Goal: Information Seeking & Learning: Learn about a topic

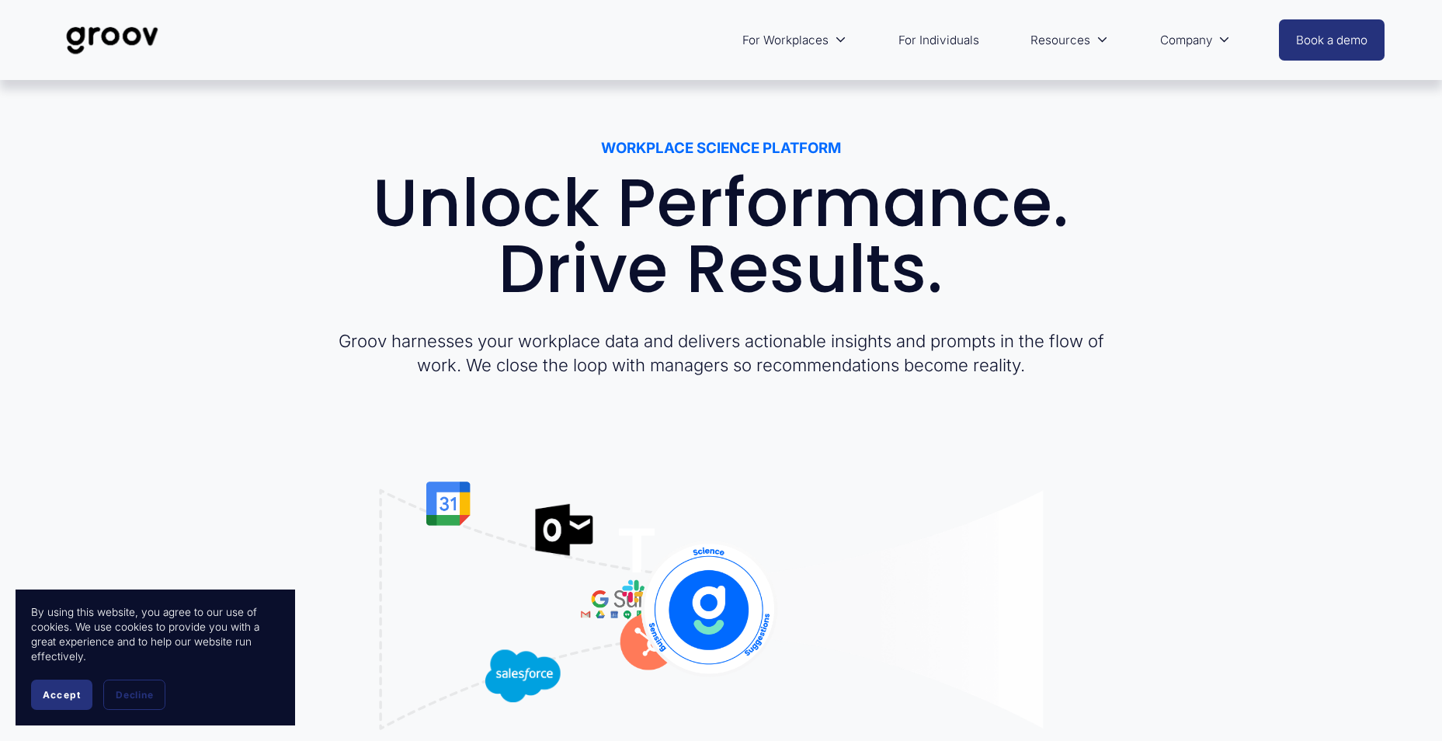
click at [0, 0] on span "Platform Overview" at bounding box center [0, 0] width 0 height 0
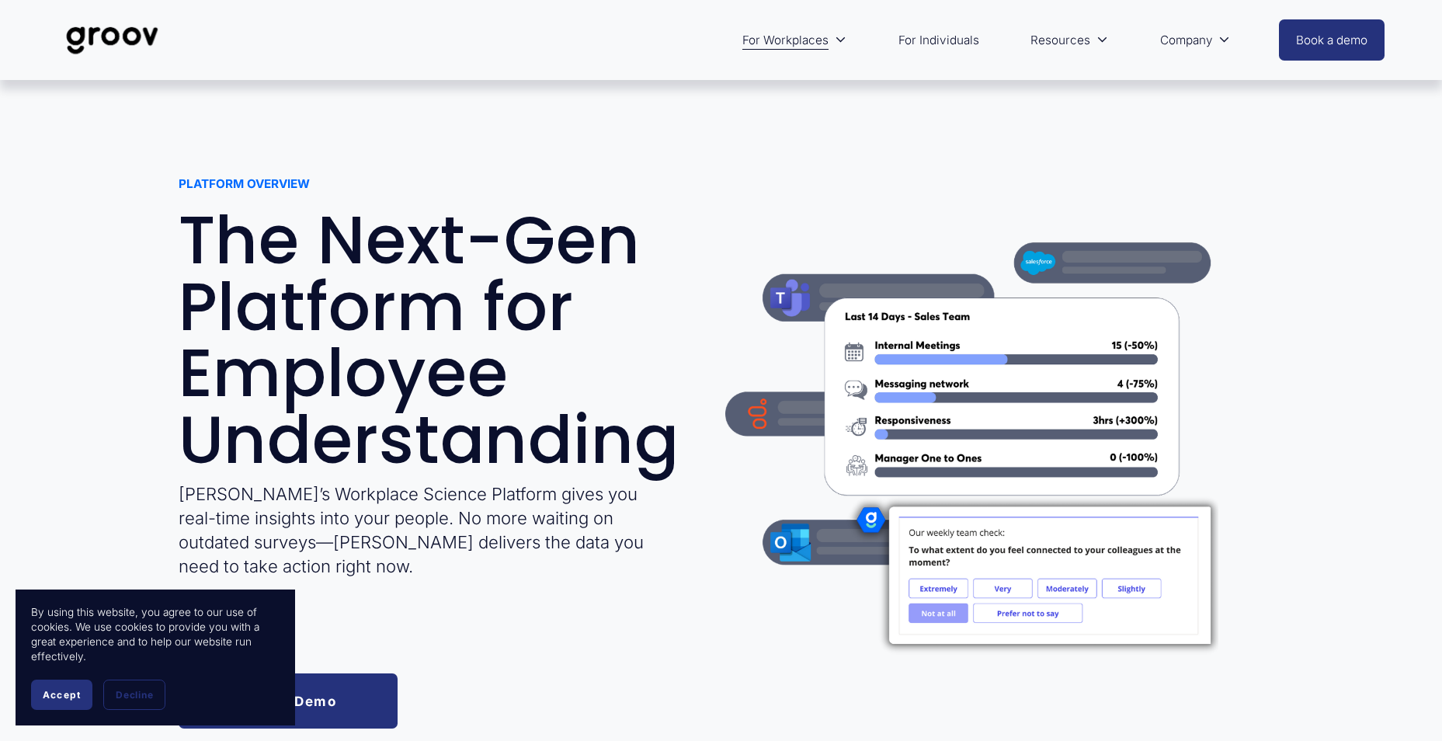
click at [61, 690] on span "Accept" at bounding box center [62, 695] width 38 height 12
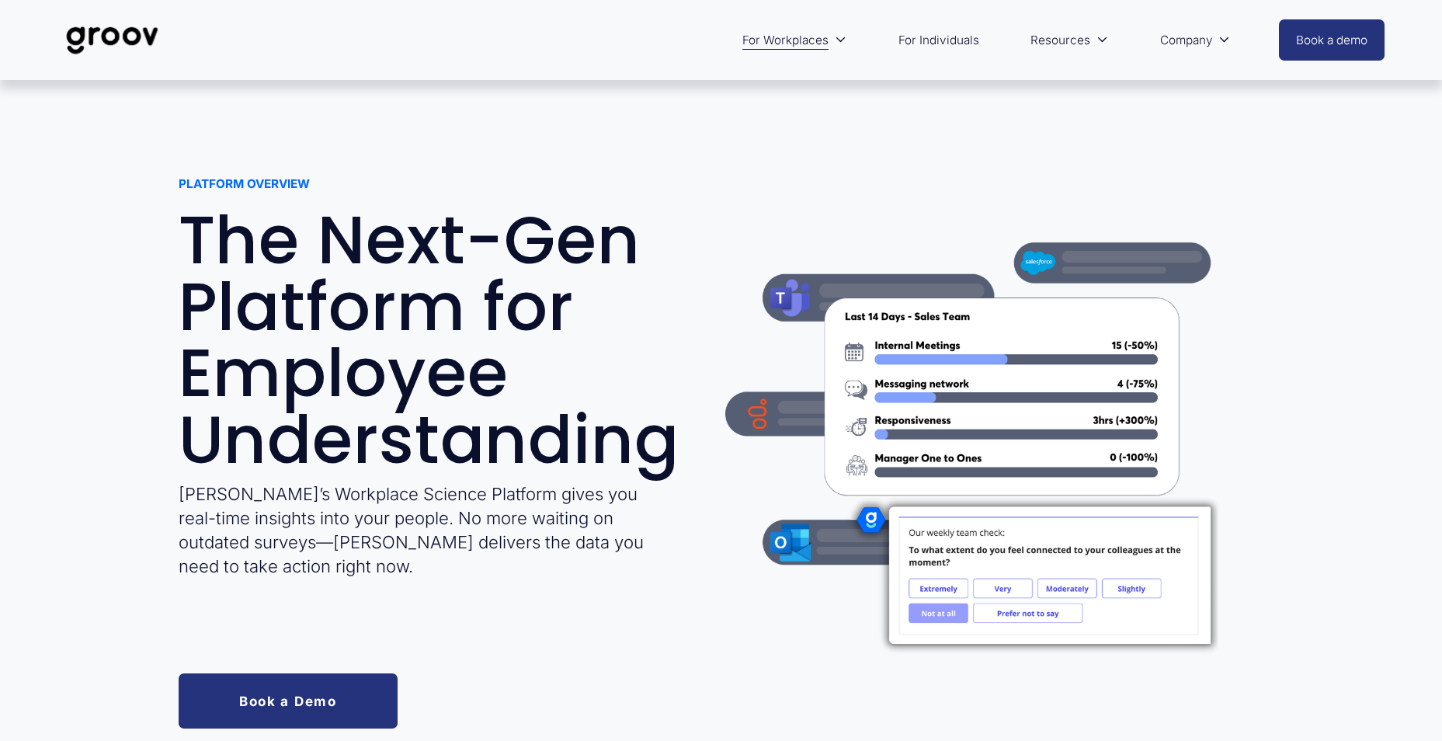
click at [1068, 595] on div at bounding box center [971, 436] width 493 height 493
click at [1070, 586] on div at bounding box center [971, 436] width 493 height 493
drag, startPoint x: 931, startPoint y: 315, endPoint x: 1025, endPoint y: 313, distance: 94.8
click at [1025, 313] on div at bounding box center [971, 436] width 493 height 493
click at [1344, 405] on div "PLATFORM OVERVIEW The Next-Gen Platform for Employee Understanding Groov’s Work…" at bounding box center [721, 452] width 1442 height 553
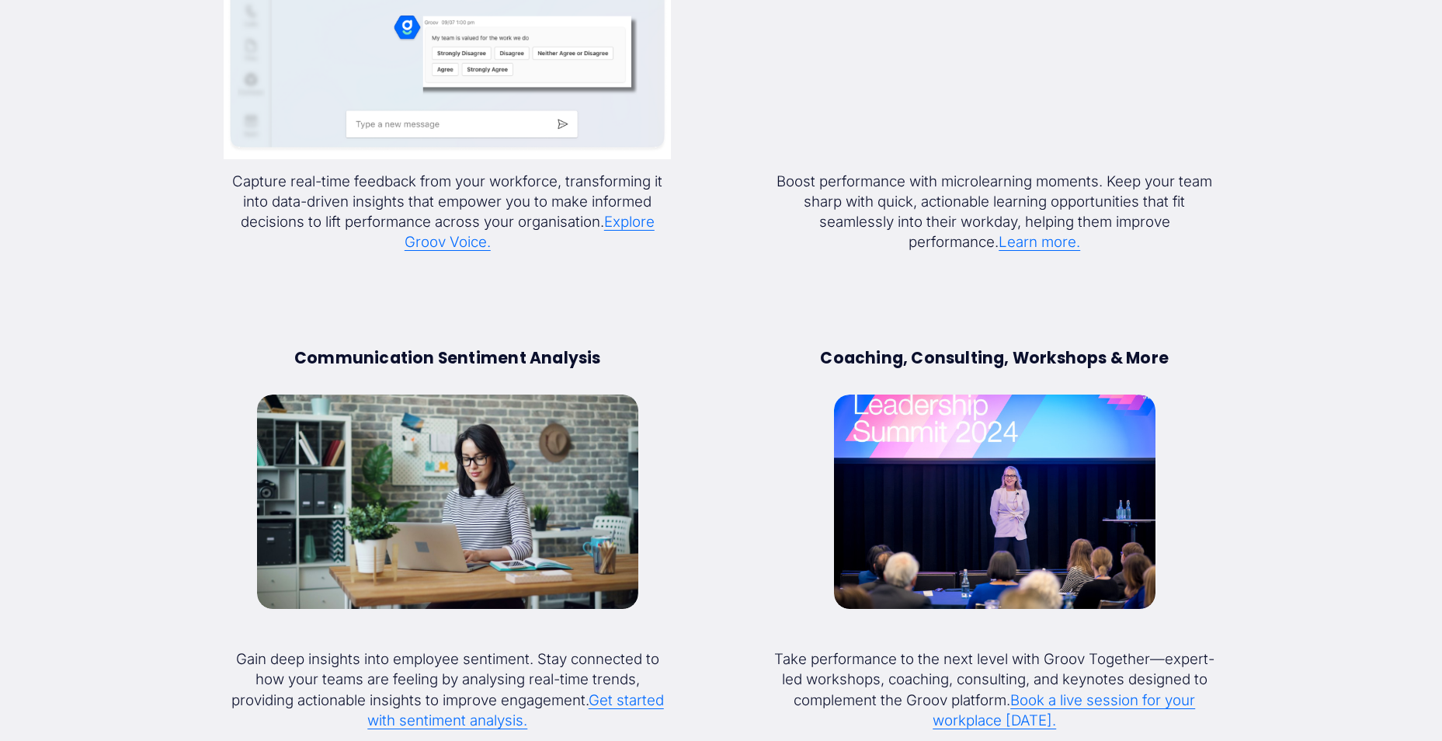
scroll to position [2564, 0]
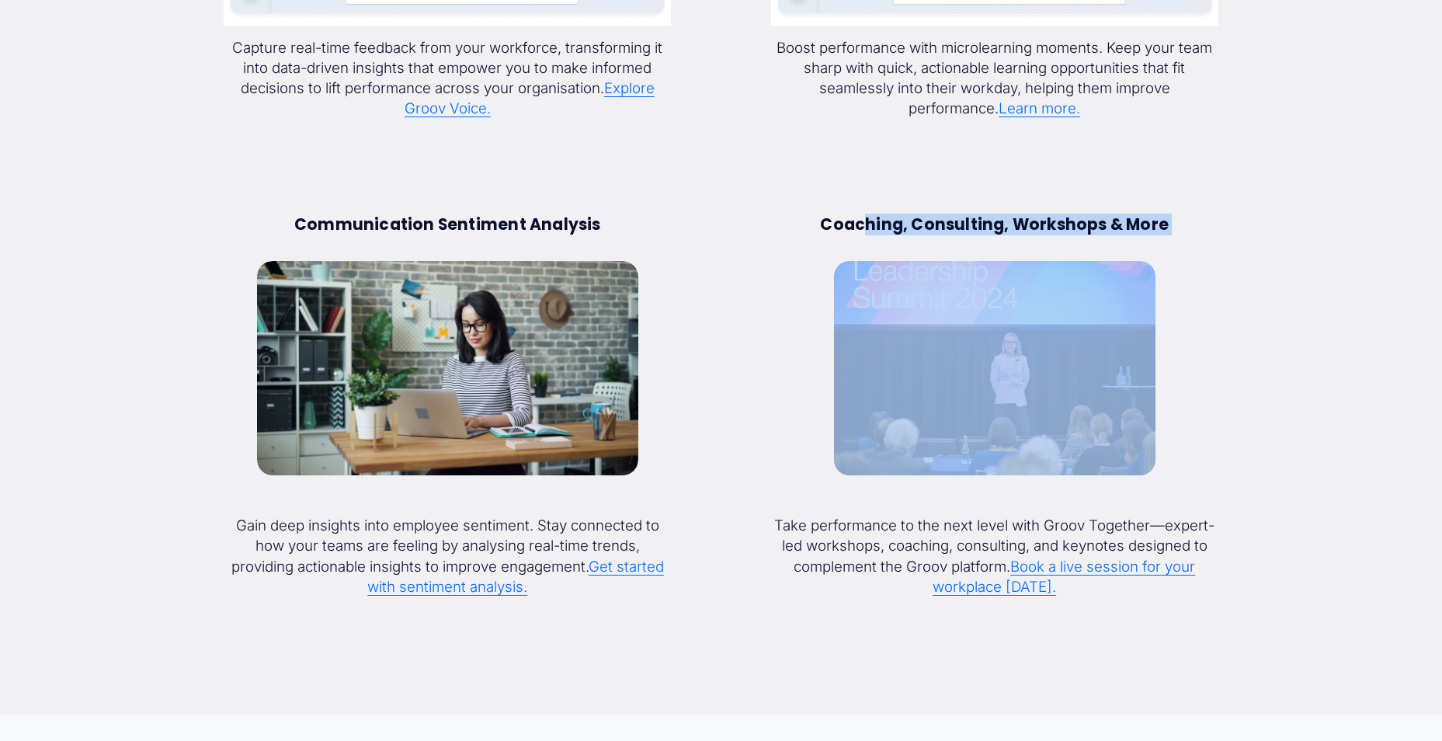
drag, startPoint x: 865, startPoint y: 224, endPoint x: 1219, endPoint y: 273, distance: 357.6
drag, startPoint x: 1219, startPoint y: 273, endPoint x: 1303, endPoint y: 438, distance: 184.8
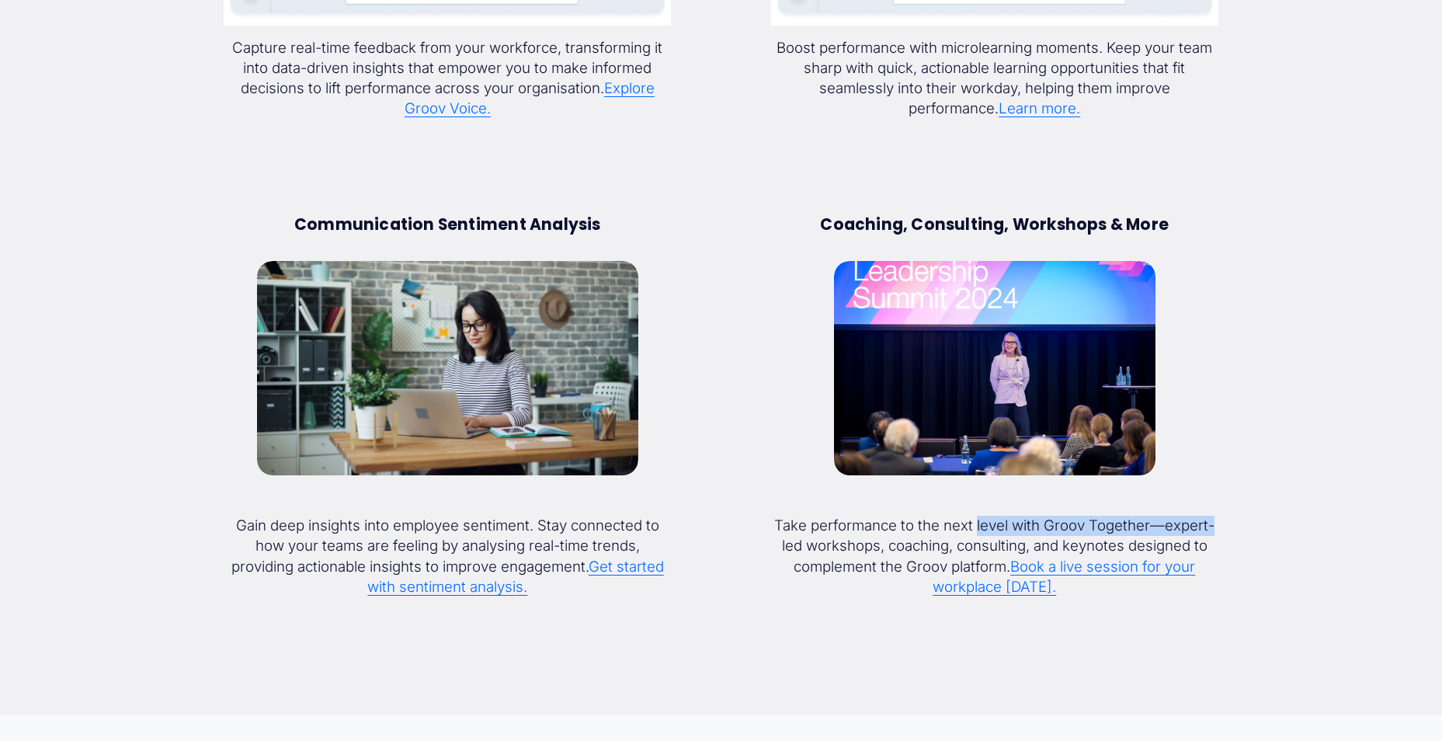
drag, startPoint x: 979, startPoint y: 525, endPoint x: 1247, endPoint y: 525, distance: 268.0
drag, startPoint x: 1247, startPoint y: 525, endPoint x: 1275, endPoint y: 594, distance: 74.3
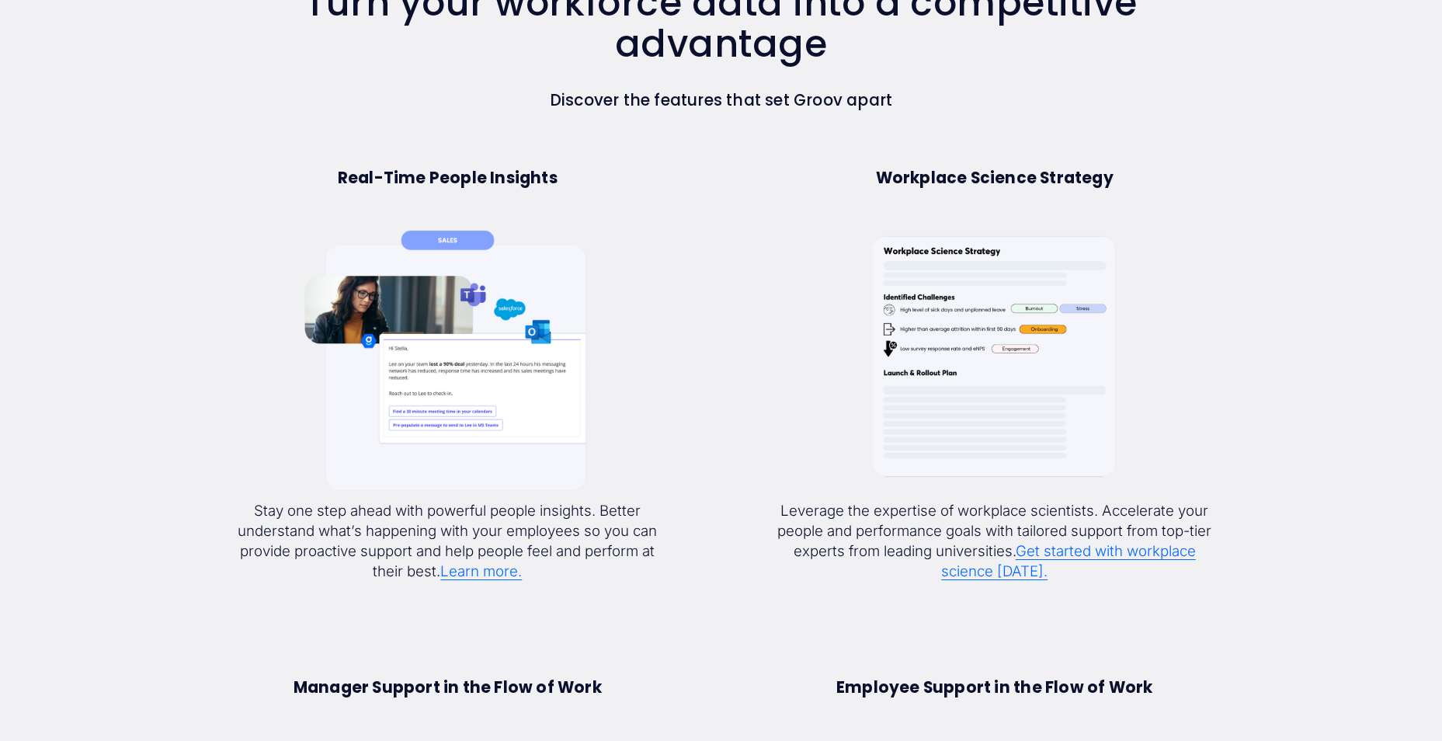
scroll to position [0, 0]
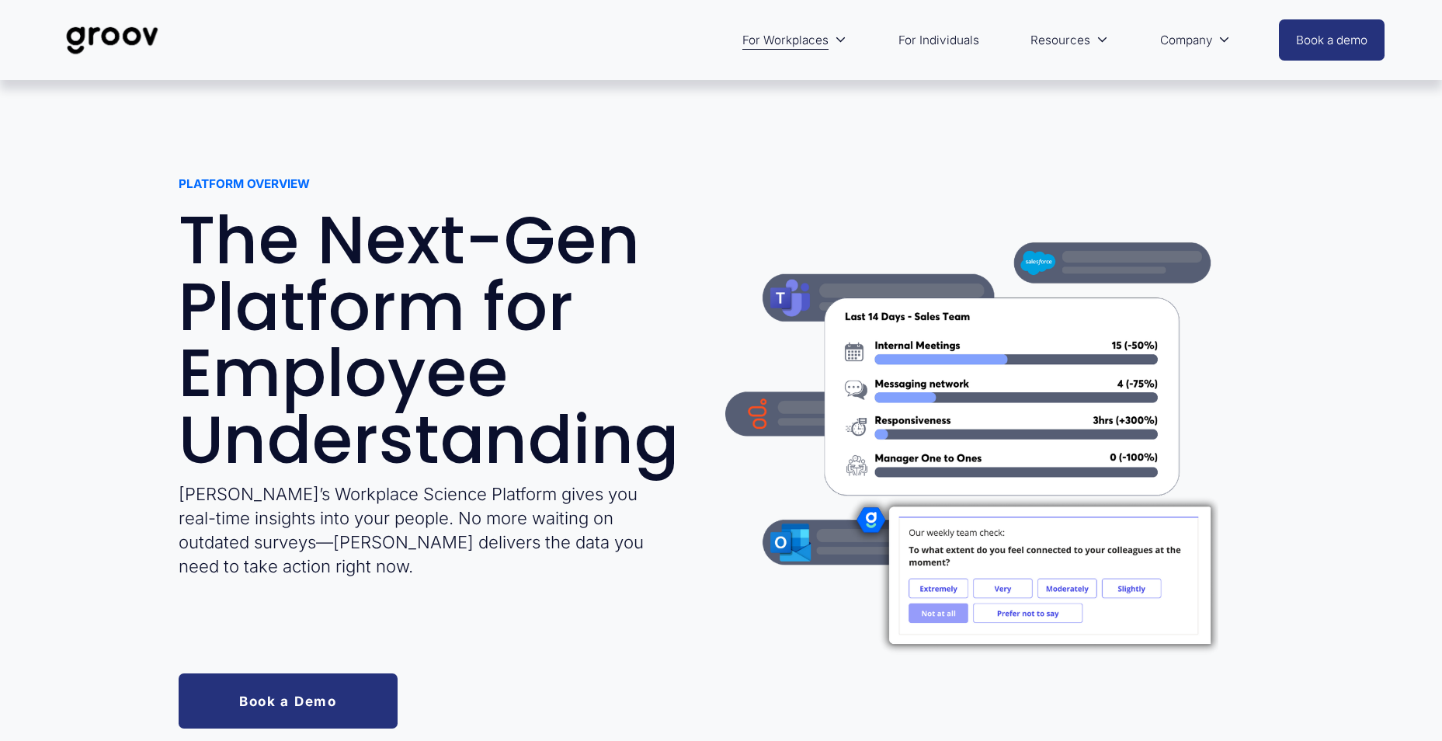
click at [0, 0] on span "Services" at bounding box center [0, 0] width 0 height 0
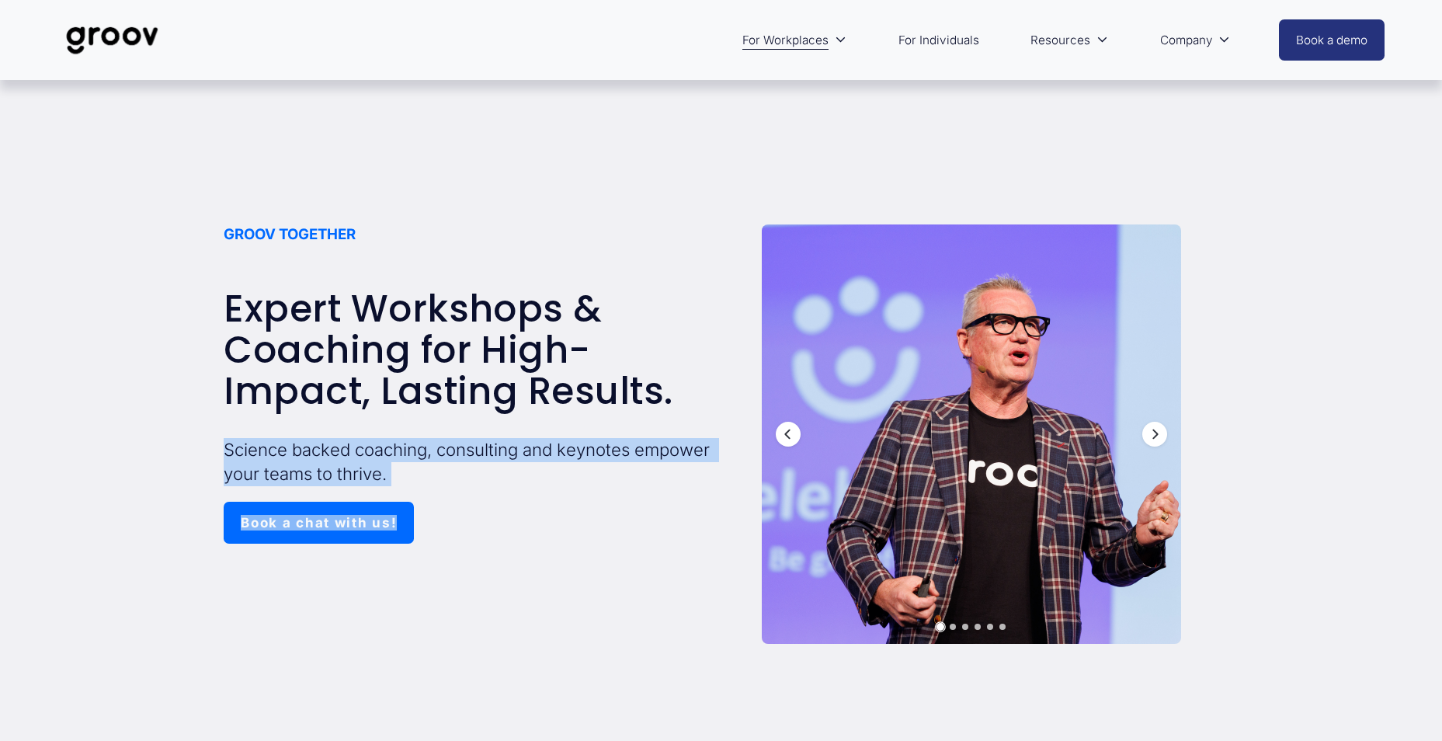
drag, startPoint x: 266, startPoint y: 434, endPoint x: 750, endPoint y: 444, distance: 484.8
click at [750, 444] on div "GROOV TOGETHER Expert Workshops & Coaching for High-Impact, Lasting Results. Sc…" at bounding box center [721, 498] width 1442 height 548
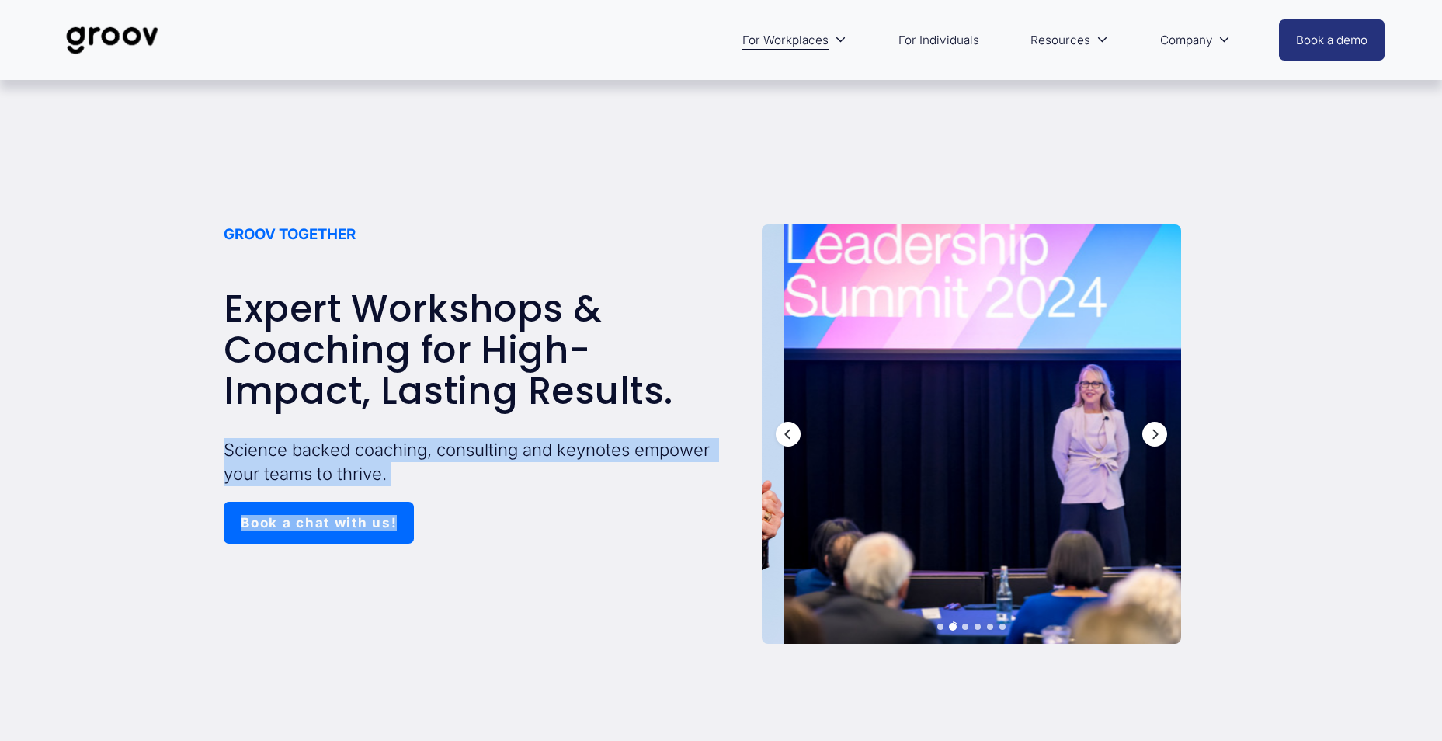
drag, startPoint x: 750, startPoint y: 444, endPoint x: 606, endPoint y: 495, distance: 153.0
click at [606, 495] on div "GROOV TOGETHER Expert Workshops & Coaching for High-Impact, Lasting Results. Sc…" at bounding box center [721, 498] width 1442 height 548
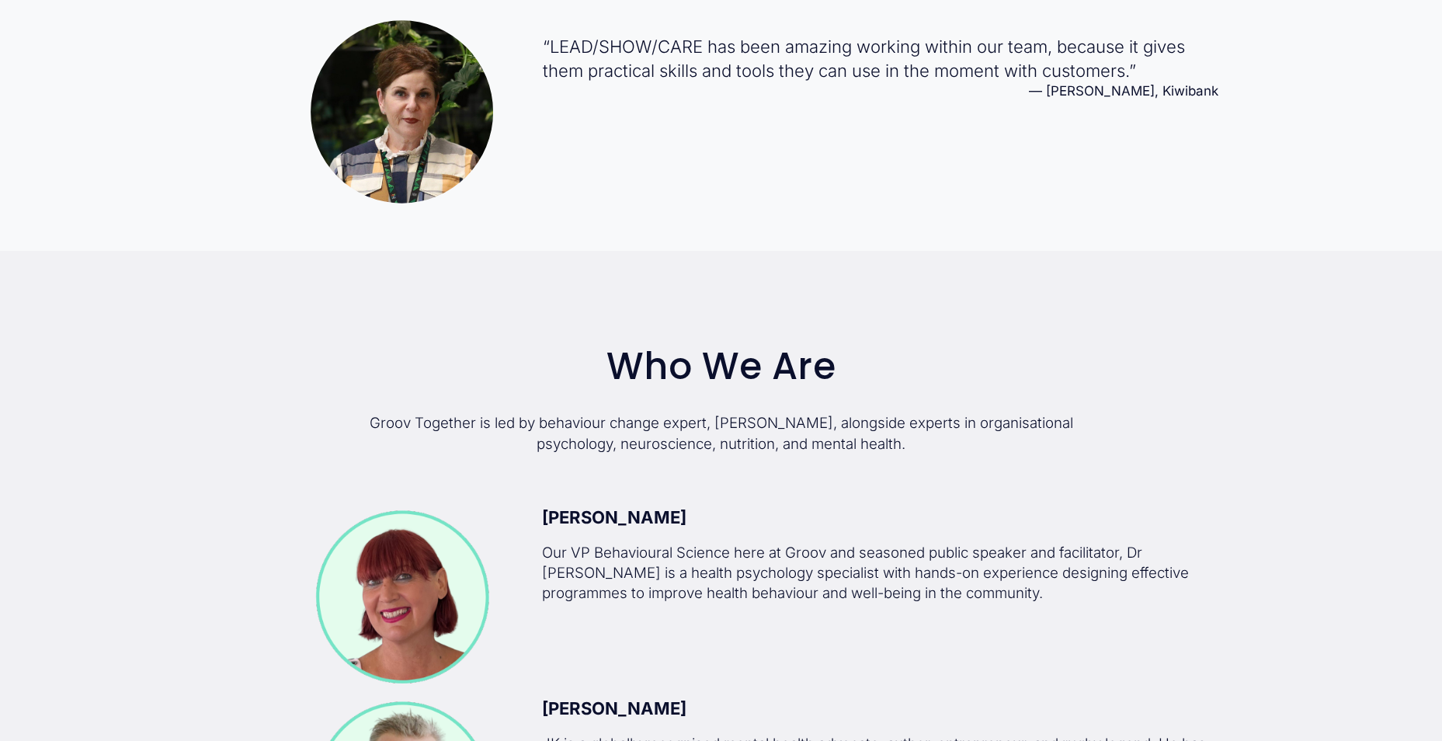
scroll to position [2408, 0]
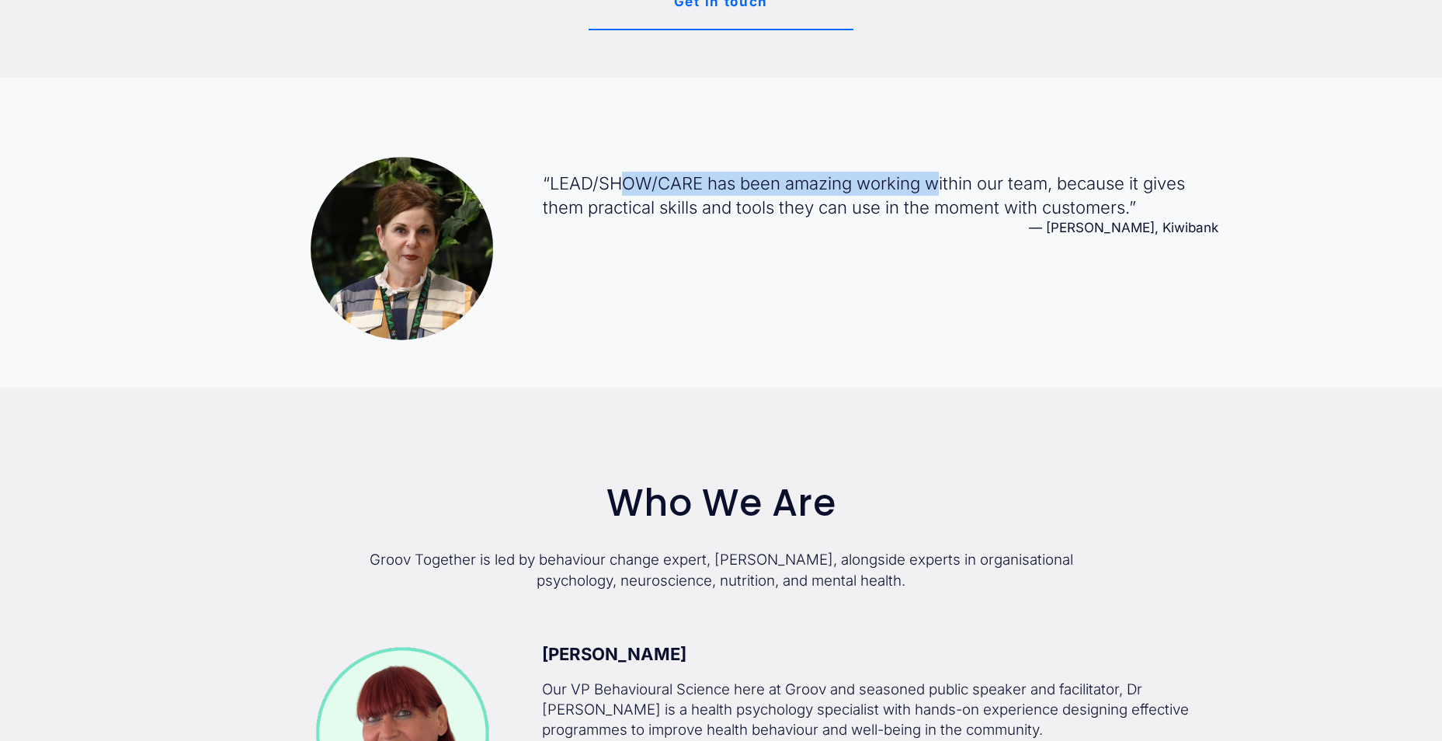
drag, startPoint x: 621, startPoint y: 179, endPoint x: 937, endPoint y: 193, distance: 316.4
click at [937, 193] on blockquote "“ LEAD/SHOW/CARE has been amazing working within our team, because it gives the…" at bounding box center [881, 196] width 676 height 48
drag, startPoint x: 937, startPoint y: 193, endPoint x: 943, endPoint y: 243, distance: 50.1
click at [943, 243] on div "“ LEAD/SHOW/CARE has been amazing working within our team, because it gives the…" at bounding box center [881, 203] width 676 height 93
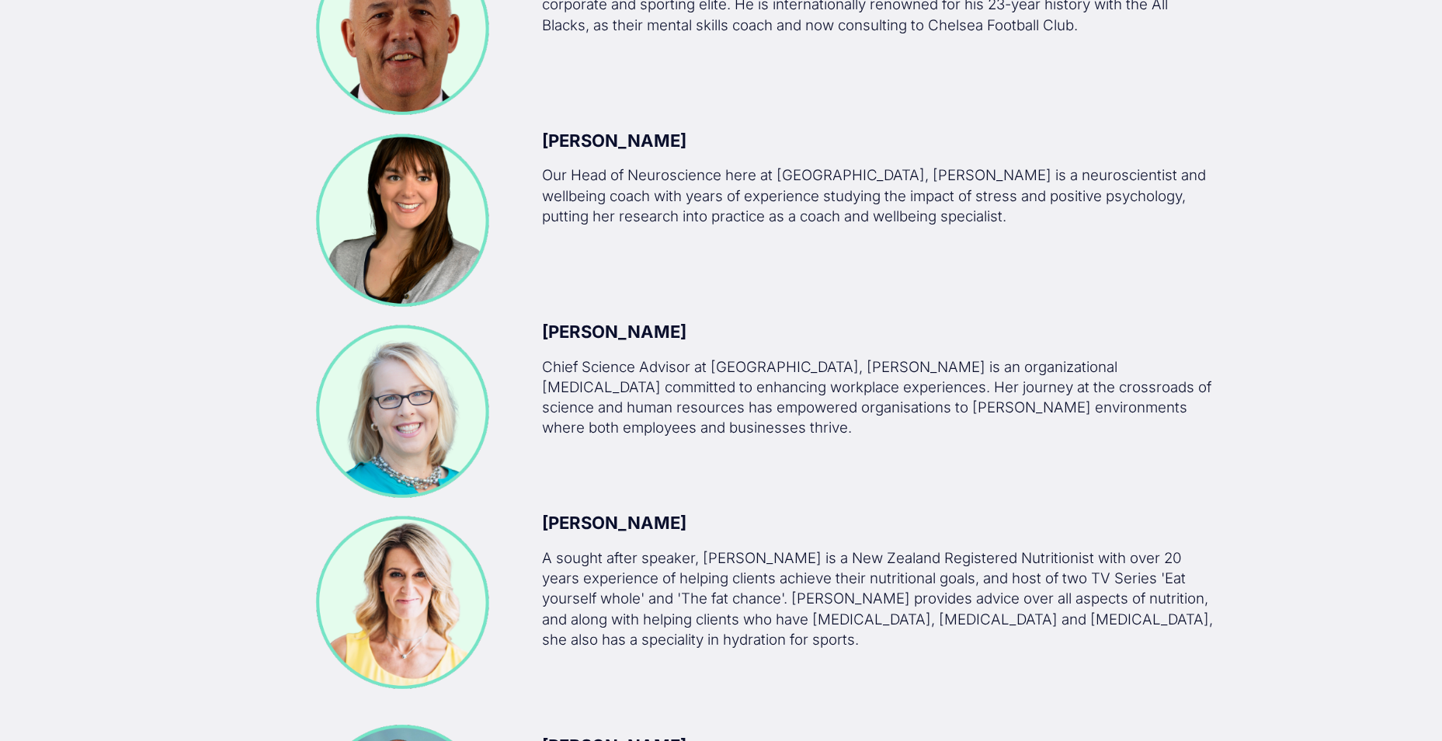
scroll to position [3961, 0]
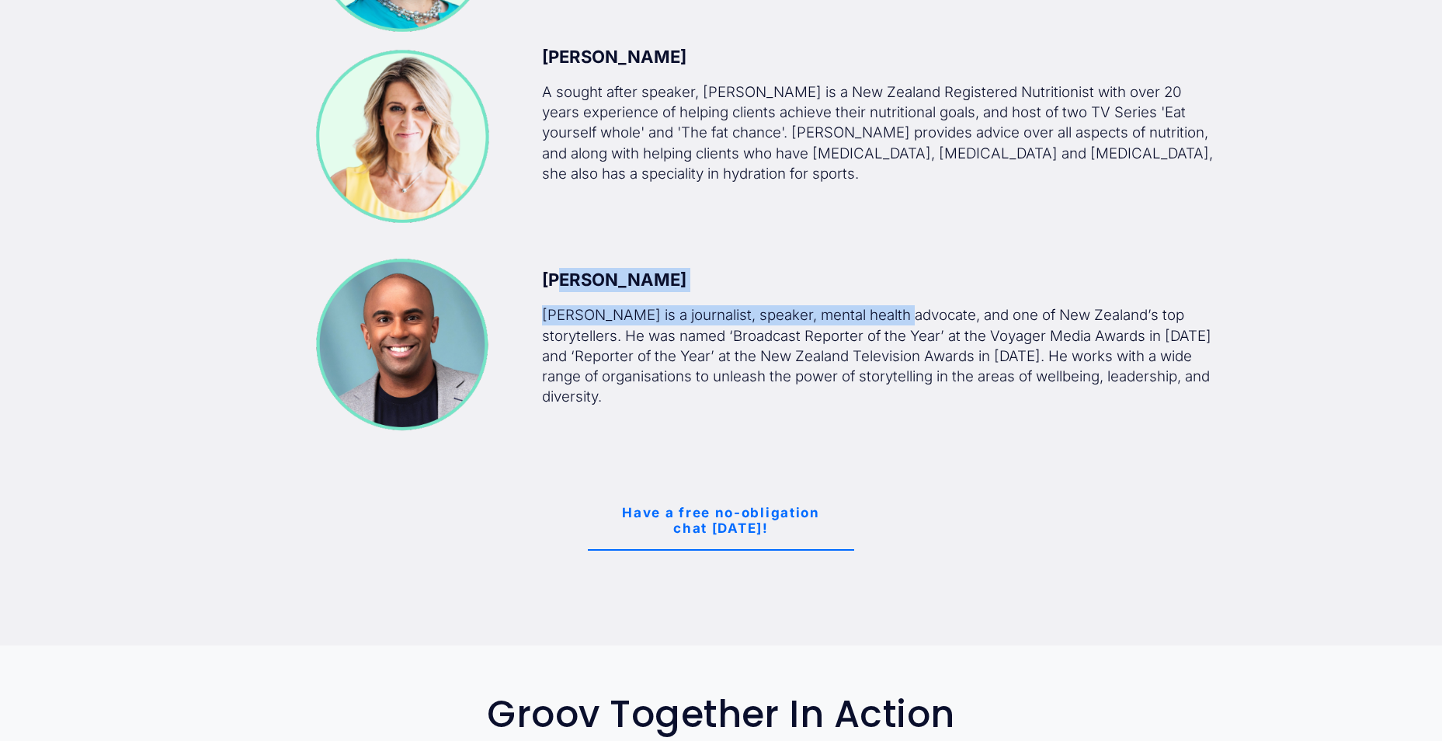
drag, startPoint x: 604, startPoint y: 284, endPoint x: 909, endPoint y: 325, distance: 308.0
click at [909, 325] on div "Jehan Casinader Jehan Casinader is a journalist, speaker, mental health advocat…" at bounding box center [880, 337] width 677 height 139
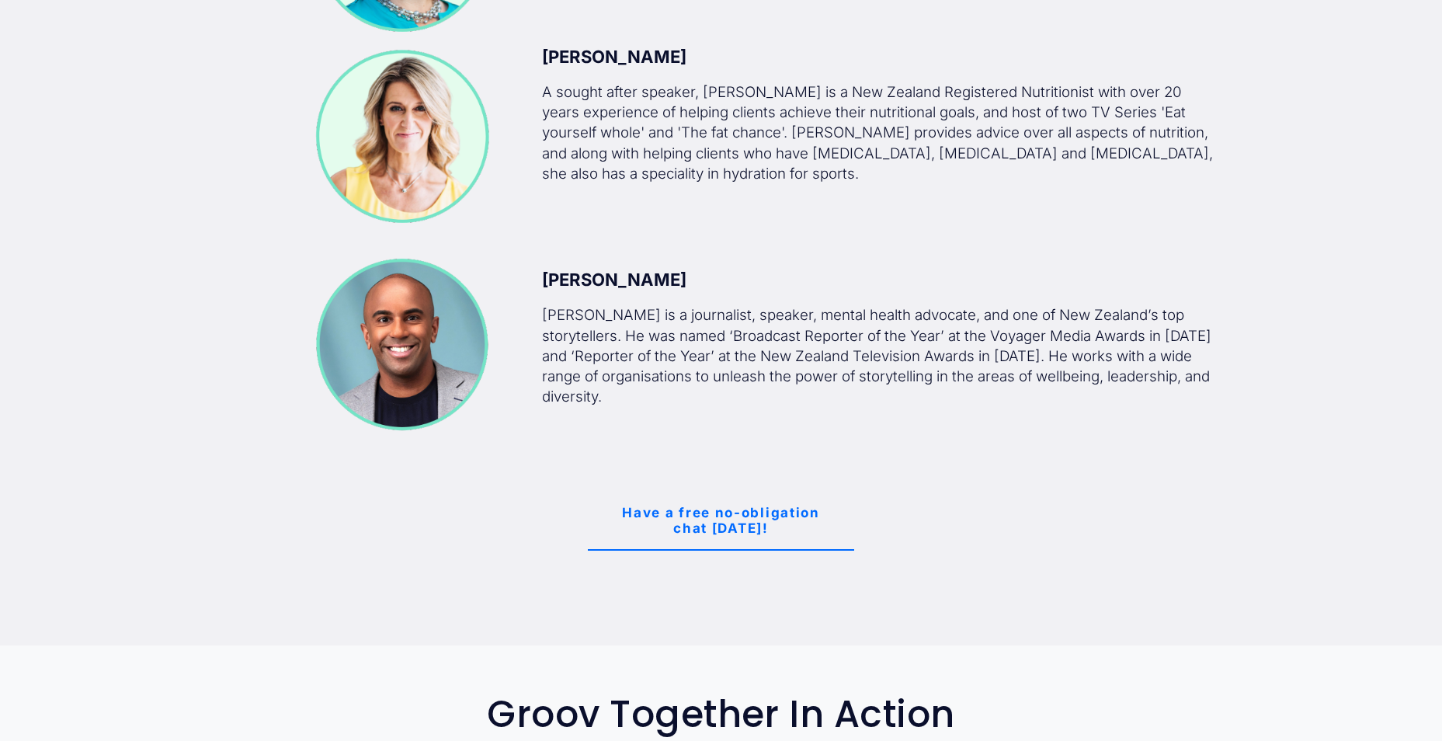
drag, startPoint x: 909, startPoint y: 325, endPoint x: 722, endPoint y: 334, distance: 186.7
click at [922, 357] on p "Jehan Casinader is a journalist, speaker, mental health advocate, and one of Ne…" at bounding box center [880, 356] width 677 height 102
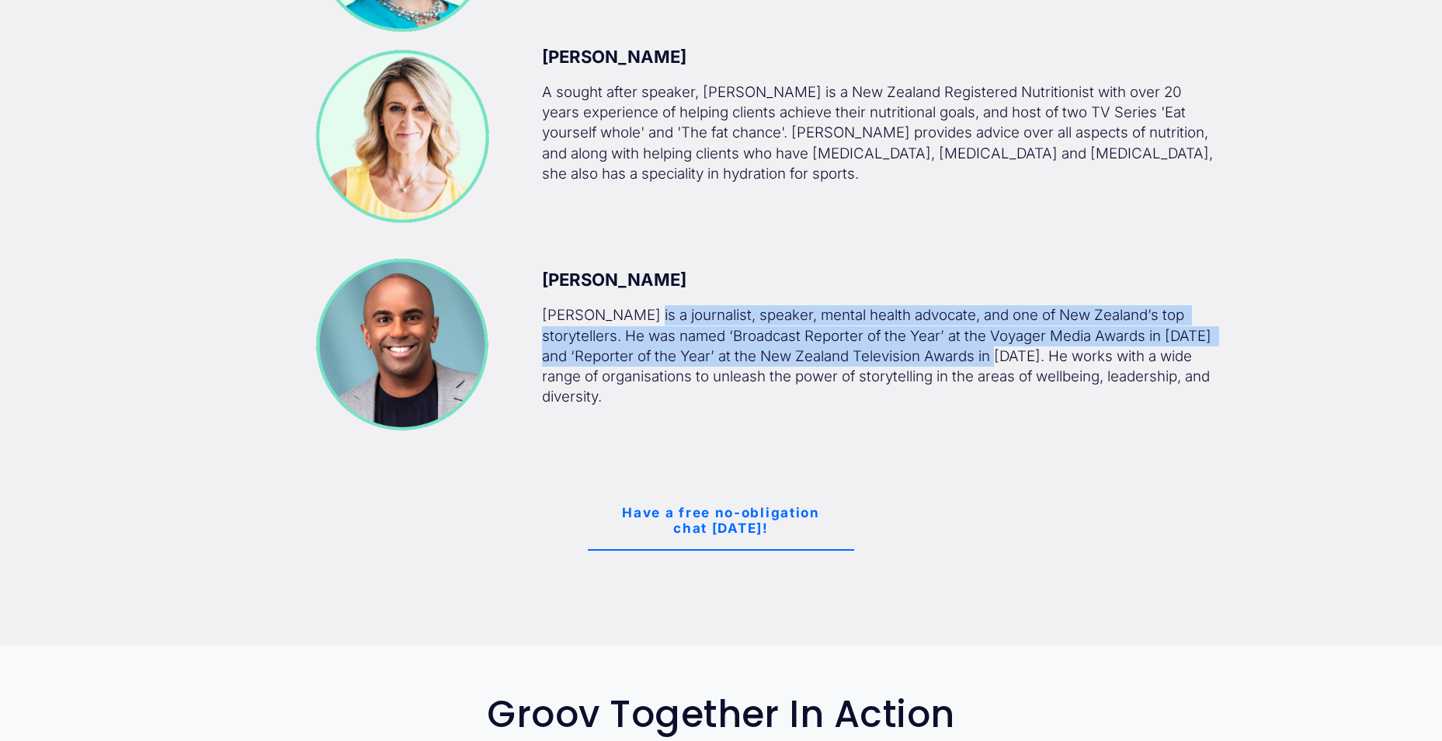
drag, startPoint x: 652, startPoint y: 331, endPoint x: 1009, endPoint y: 377, distance: 360.2
click at [1009, 377] on p "Jehan Casinader is a journalist, speaker, mental health advocate, and one of Ne…" at bounding box center [880, 356] width 677 height 102
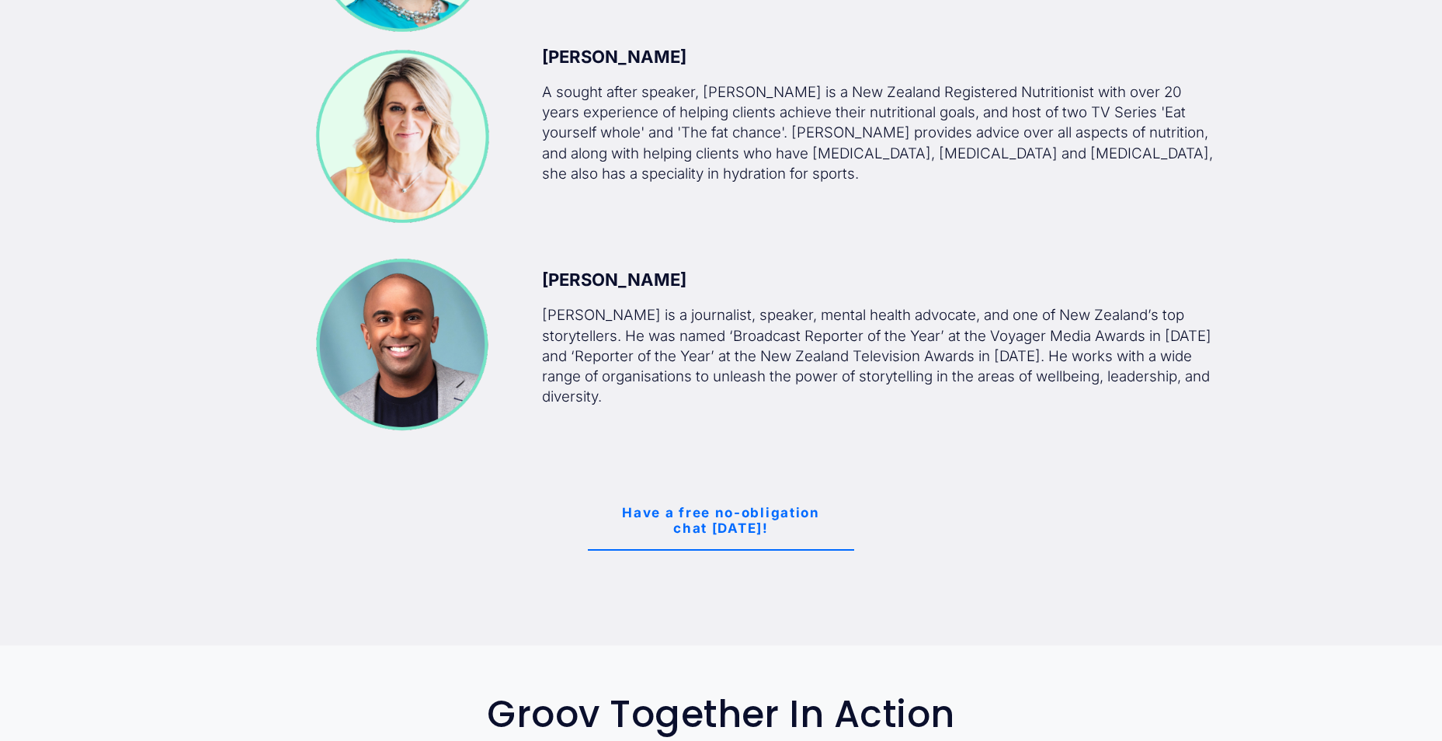
drag, startPoint x: 1009, startPoint y: 377, endPoint x: 1053, endPoint y: 466, distance: 99.7
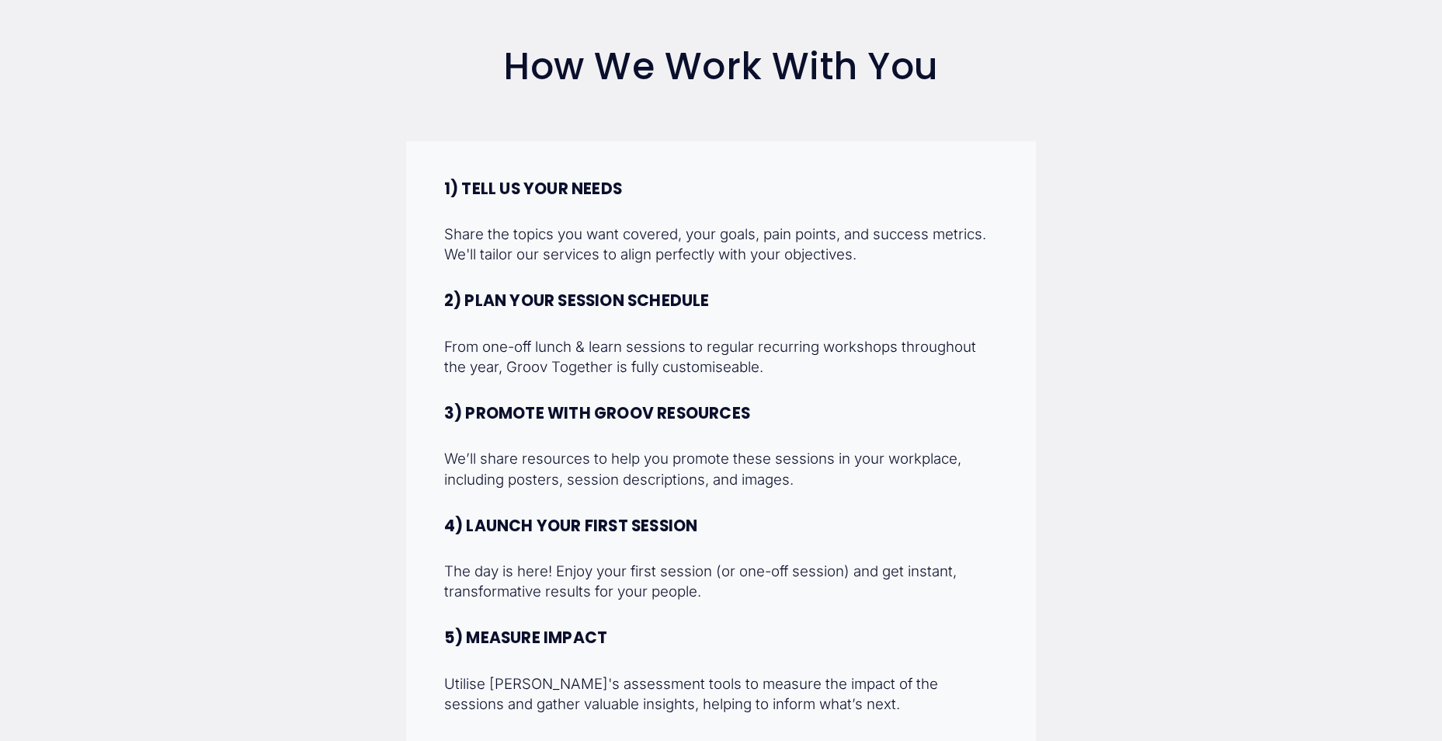
scroll to position [5437, 0]
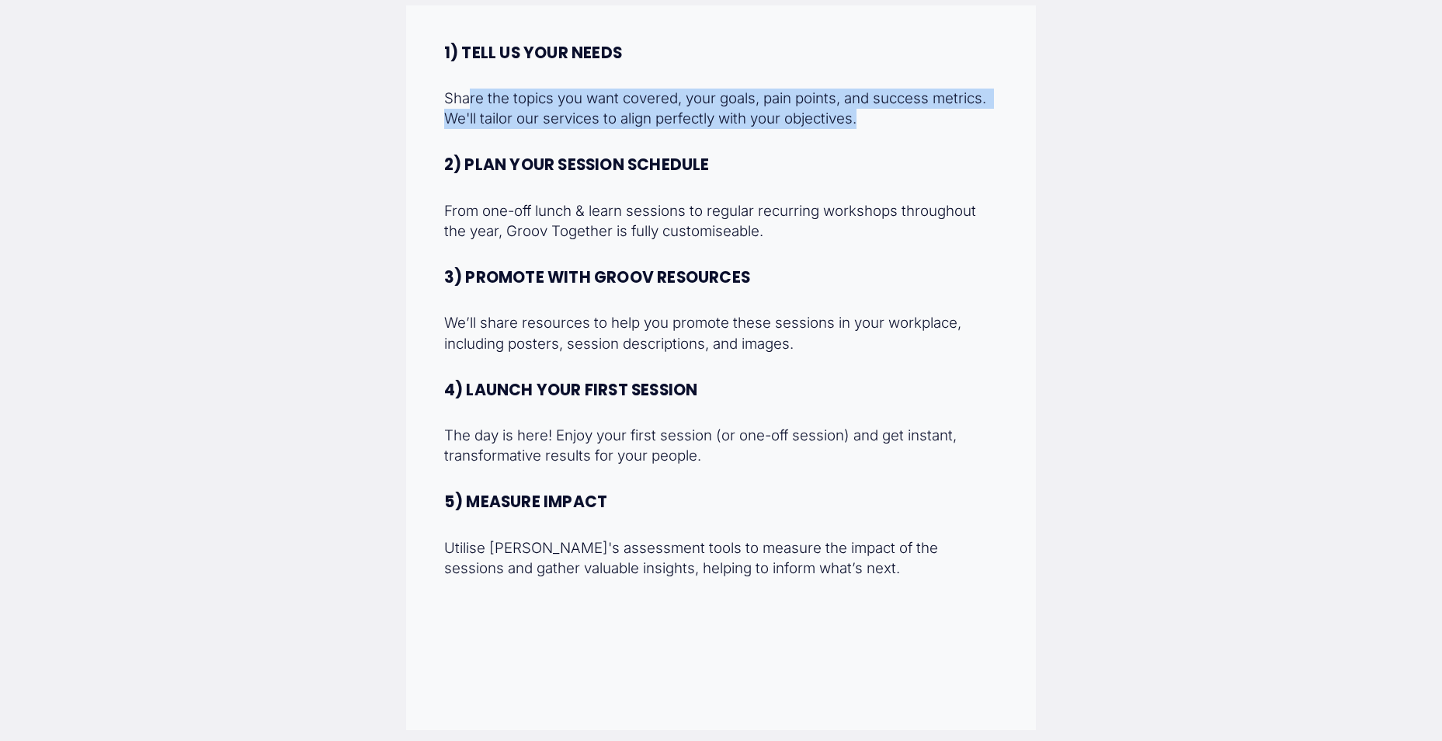
drag, startPoint x: 694, startPoint y: 110, endPoint x: 905, endPoint y: 118, distance: 210.7
click at [905, 118] on p "Share the topics you want covered, your goals, pain points, and success metrics…" at bounding box center [721, 109] width 555 height 40
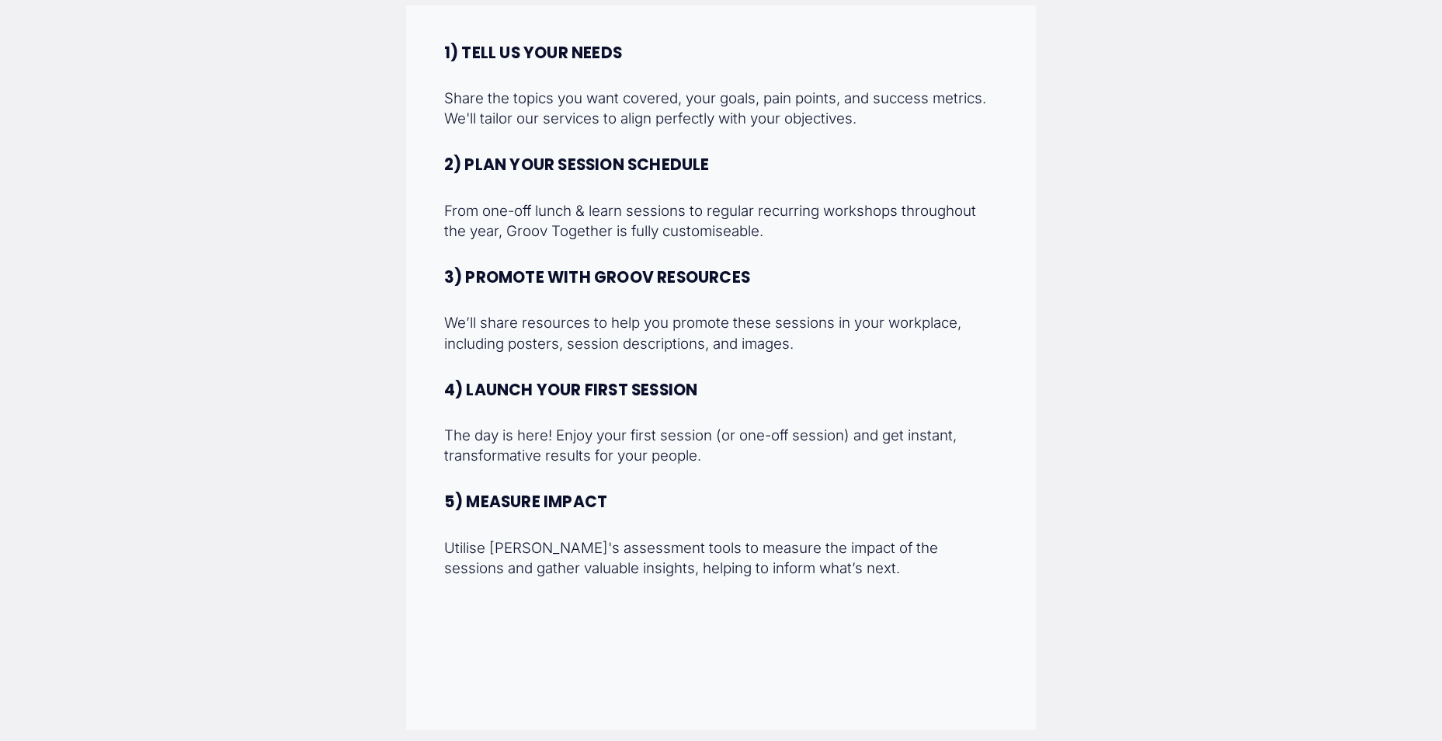
drag, startPoint x: 905, startPoint y: 118, endPoint x: 771, endPoint y: 127, distance: 134.7
click at [851, 137] on div "1) TELL US YOUR NEEDS Share the topics you want covered, your goals, pain point…" at bounding box center [721, 310] width 555 height 535
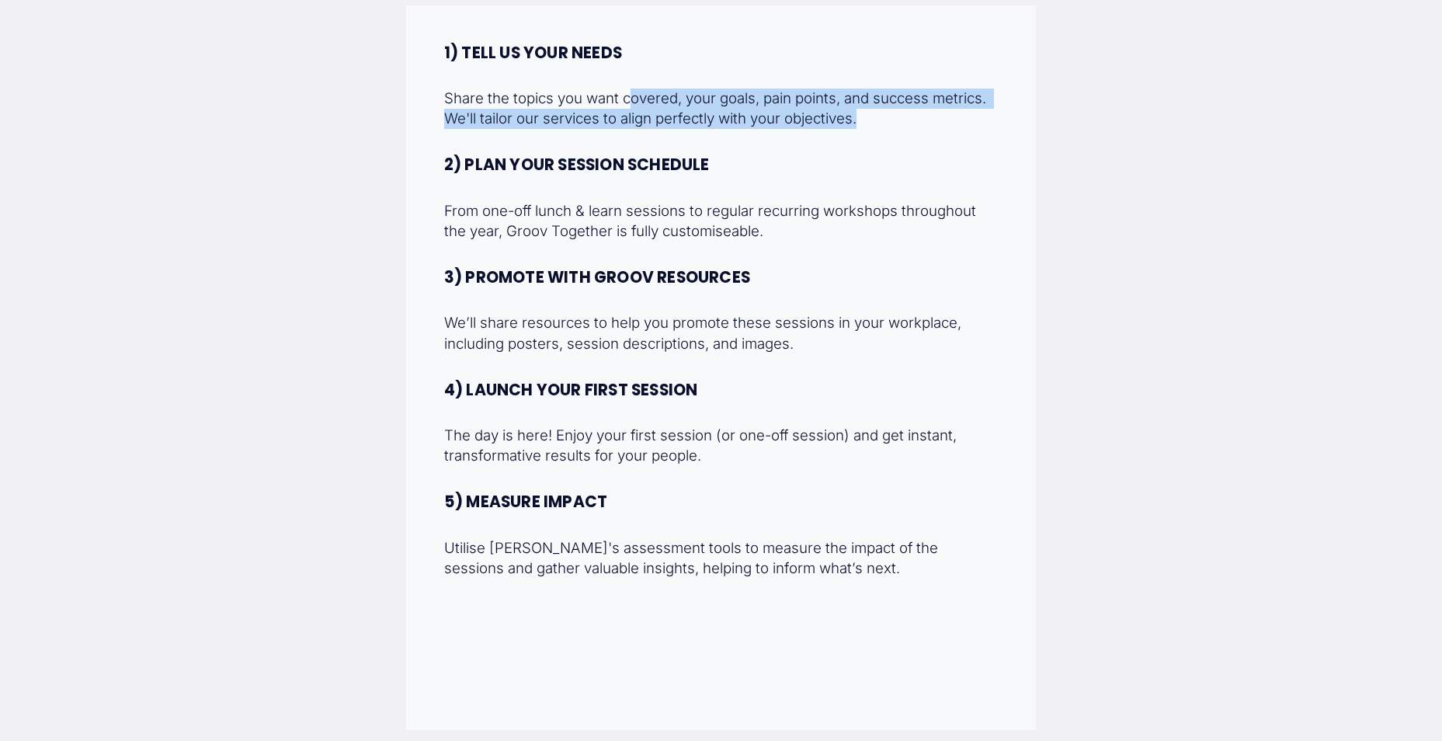
drag, startPoint x: 635, startPoint y: 99, endPoint x: 938, endPoint y: 125, distance: 303.2
click at [938, 125] on p "Share the topics you want covered, your goals, pain points, and success metrics…" at bounding box center [721, 109] width 555 height 40
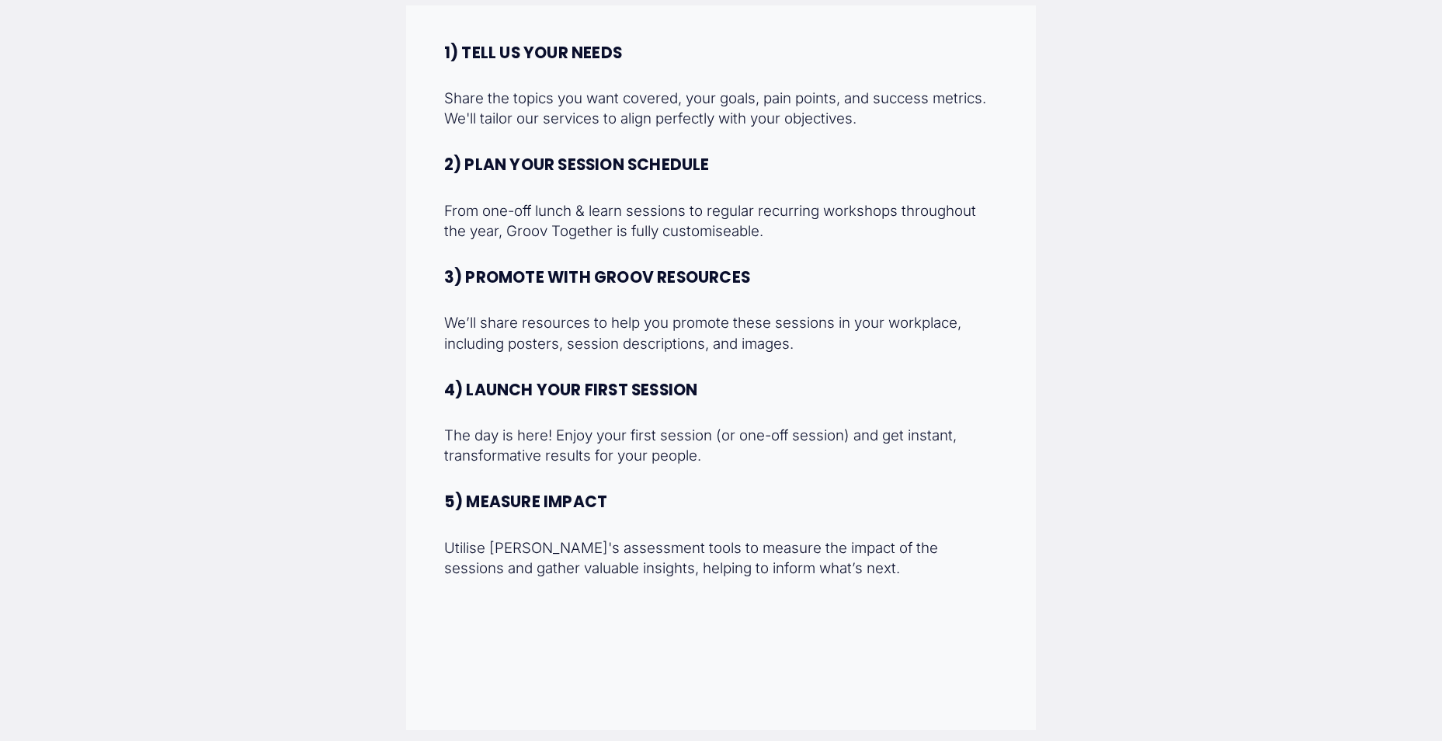
drag, startPoint x: 938, startPoint y: 125, endPoint x: 930, endPoint y: 144, distance: 20.2
click at [930, 144] on div "1) TELL US YOUR NEEDS Share the topics you want covered, your goals, pain point…" at bounding box center [721, 310] width 555 height 535
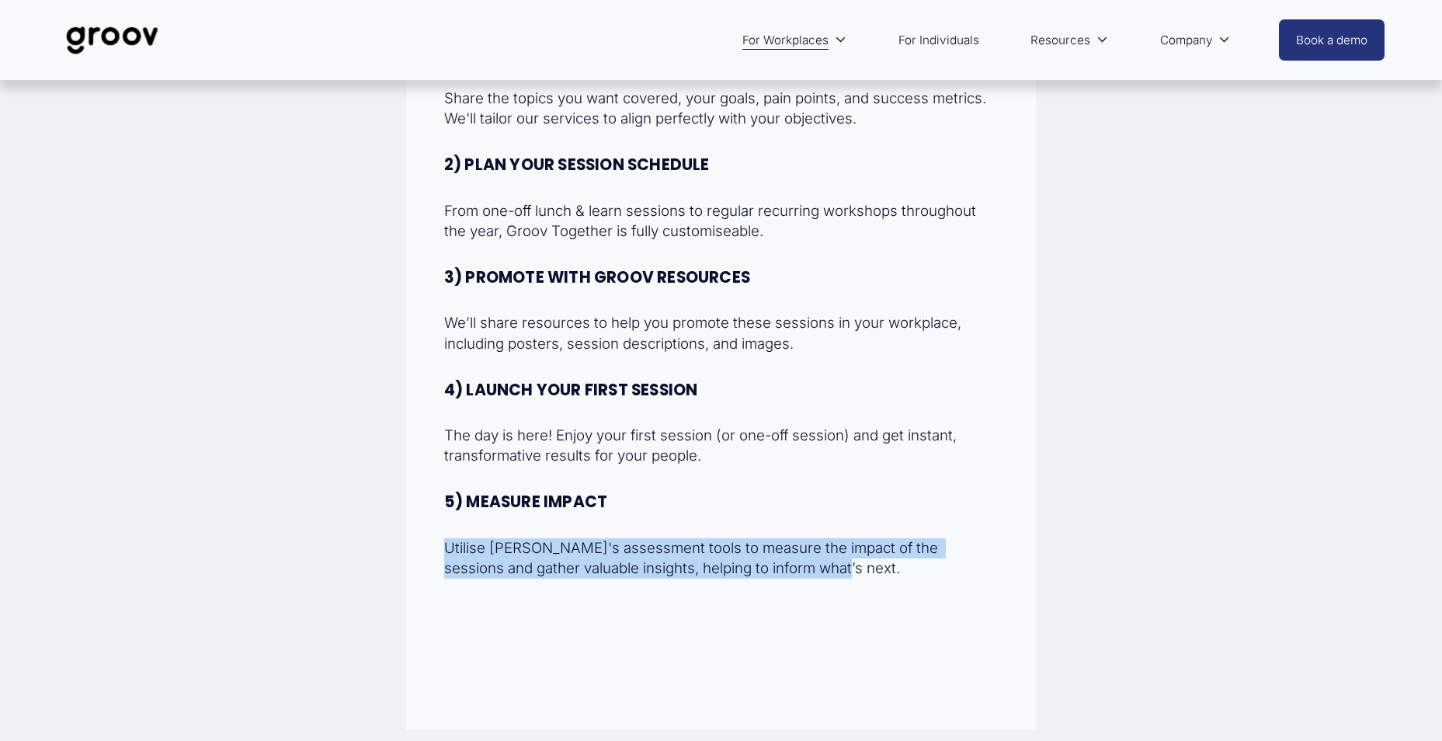
drag, startPoint x: 646, startPoint y: 568, endPoint x: 877, endPoint y: 572, distance: 230.7
click at [877, 572] on div "1) TELL US YOUR NEEDS Share the topics you want covered, your goals, pain point…" at bounding box center [721, 367] width 630 height 725
drag, startPoint x: 877, startPoint y: 572, endPoint x: 845, endPoint y: 586, distance: 34.8
click at [862, 600] on div "1) TELL US YOUR NEEDS Share the topics you want covered, your goals, pain point…" at bounding box center [721, 367] width 630 height 725
click at [675, 538] on div "1) TELL US YOUR NEEDS Share the topics you want covered, your goals, pain point…" at bounding box center [721, 310] width 555 height 535
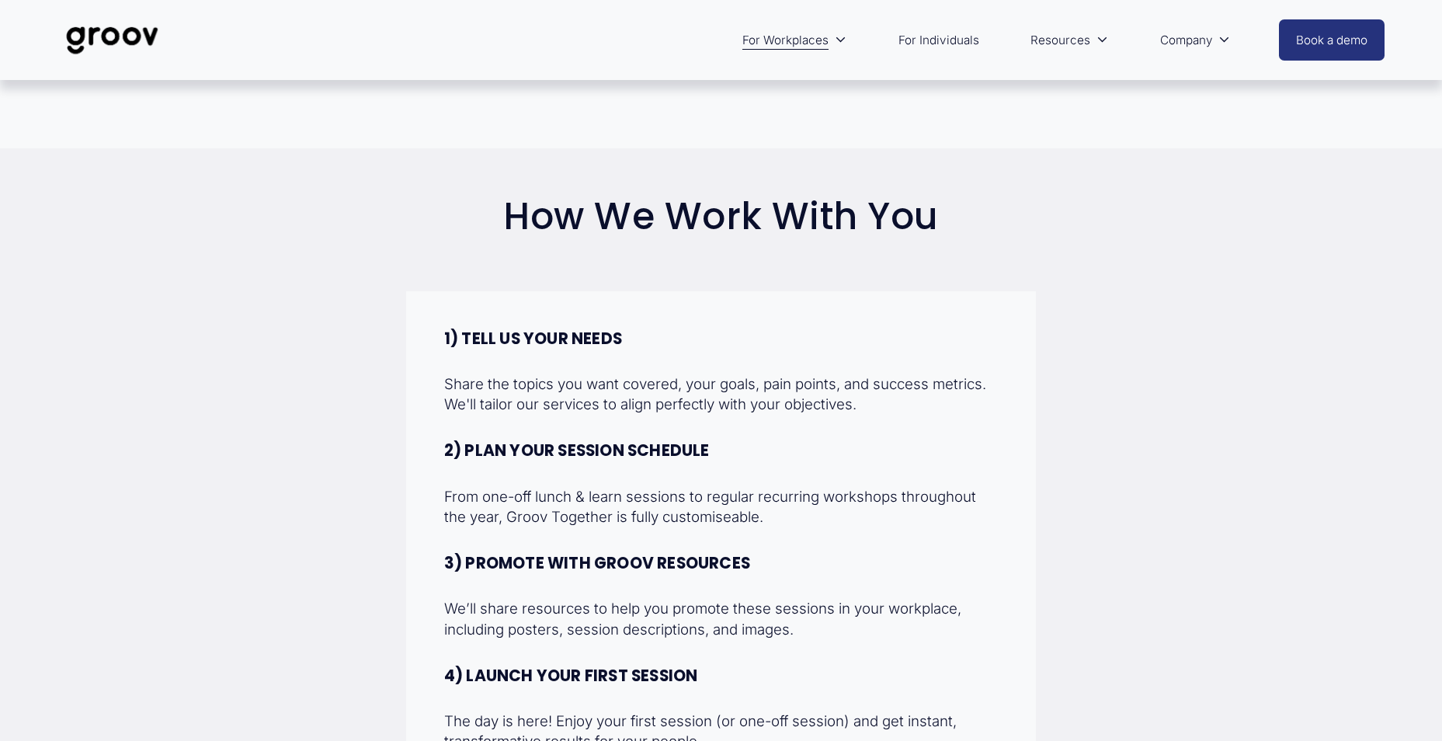
scroll to position [4971, 0]
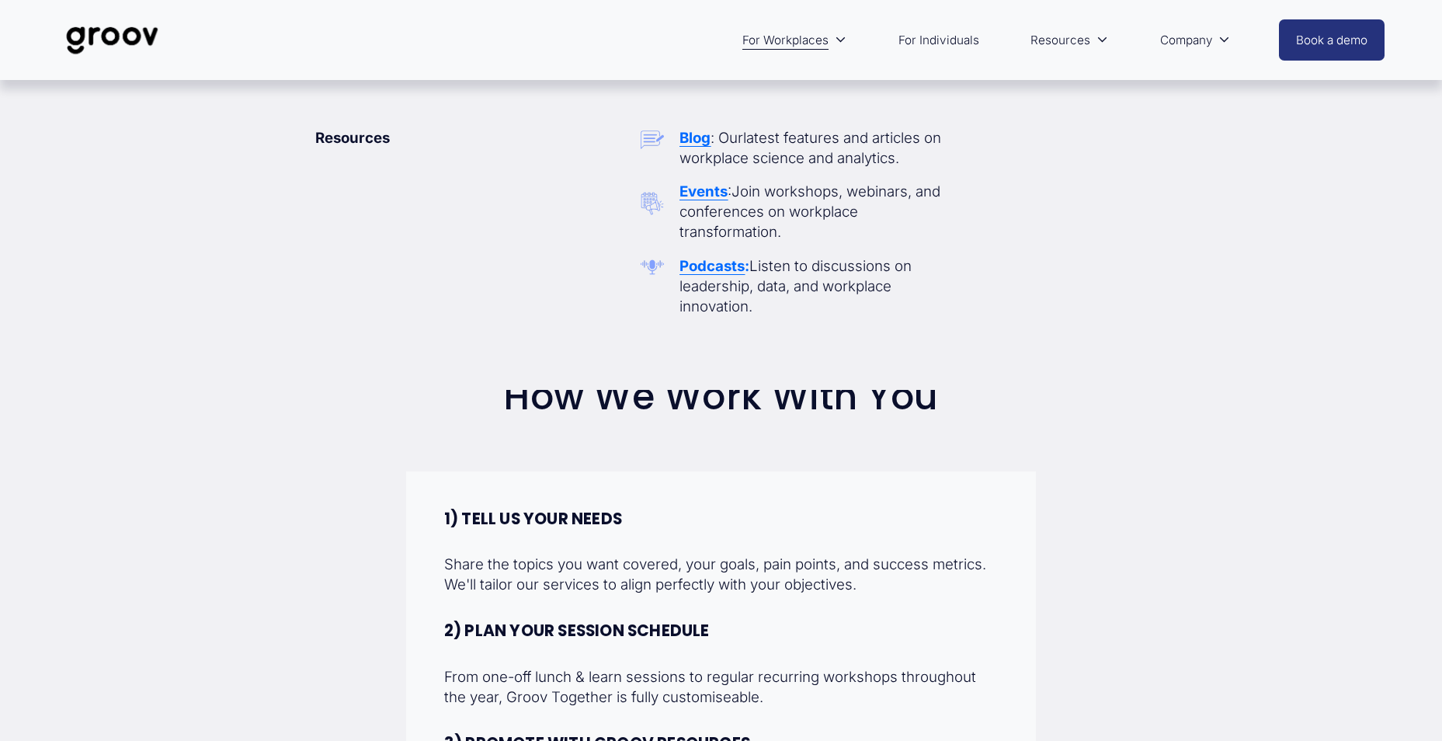
click at [1078, 38] on span "Resources" at bounding box center [1061, 41] width 60 height 22
click at [1100, 42] on icon "folder dropdown" at bounding box center [1103, 40] width 12 height 12
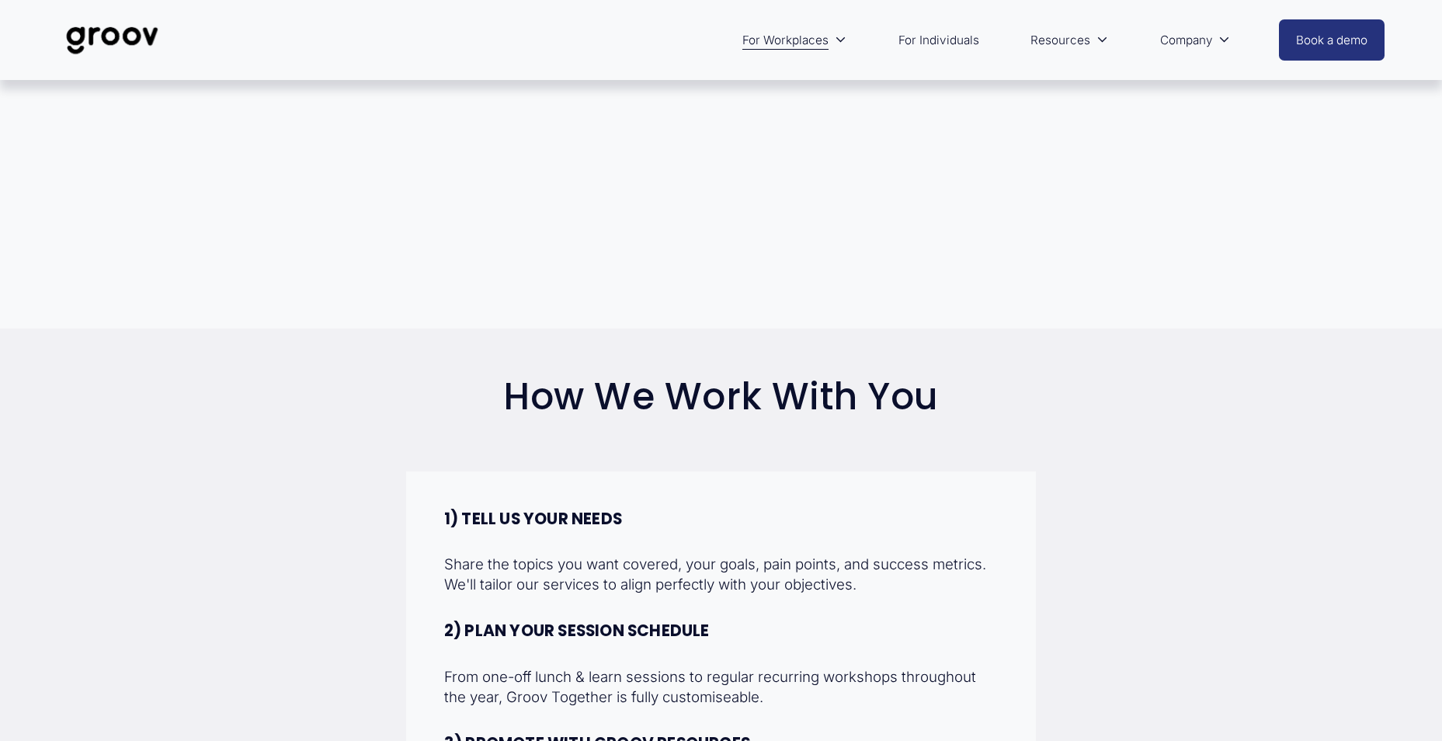
click at [972, 37] on link "For Individuals" at bounding box center [939, 40] width 96 height 37
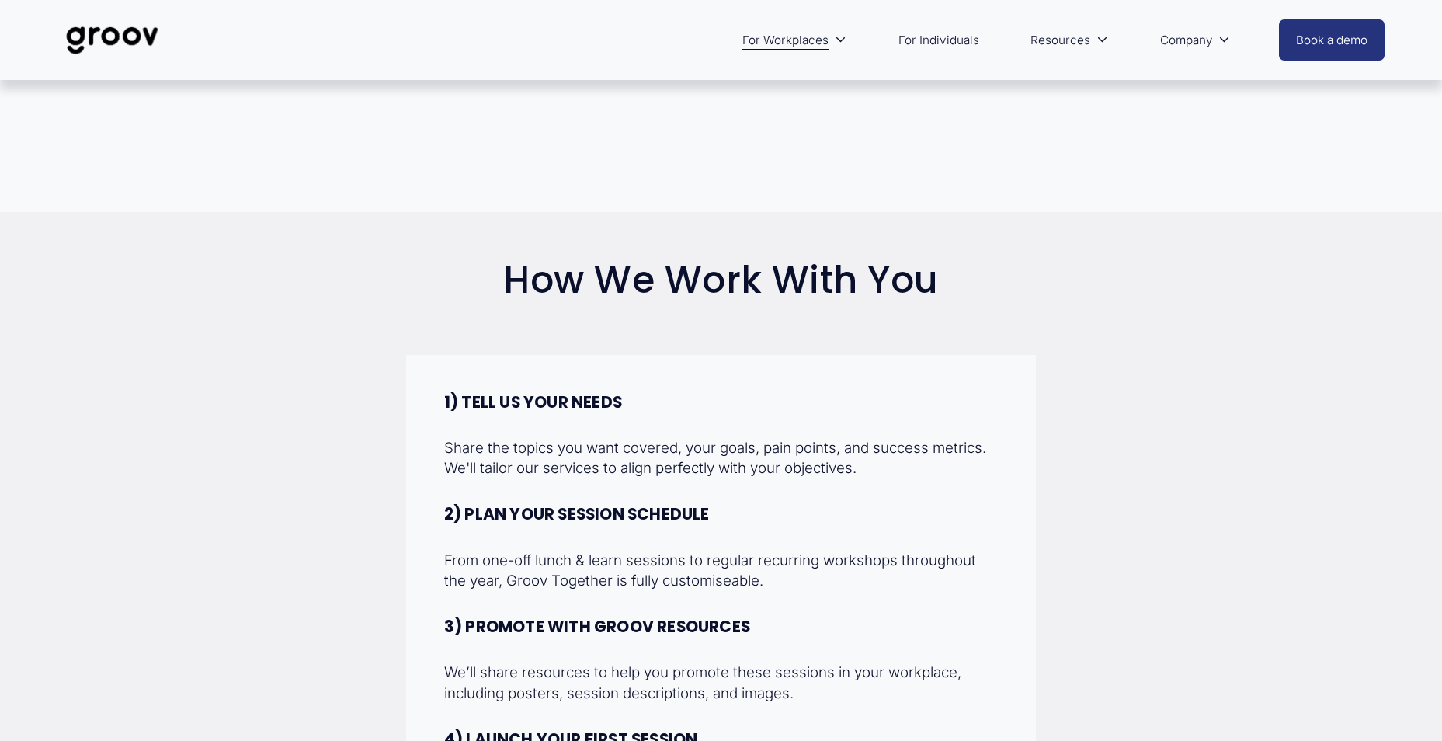
scroll to position [5204, 0]
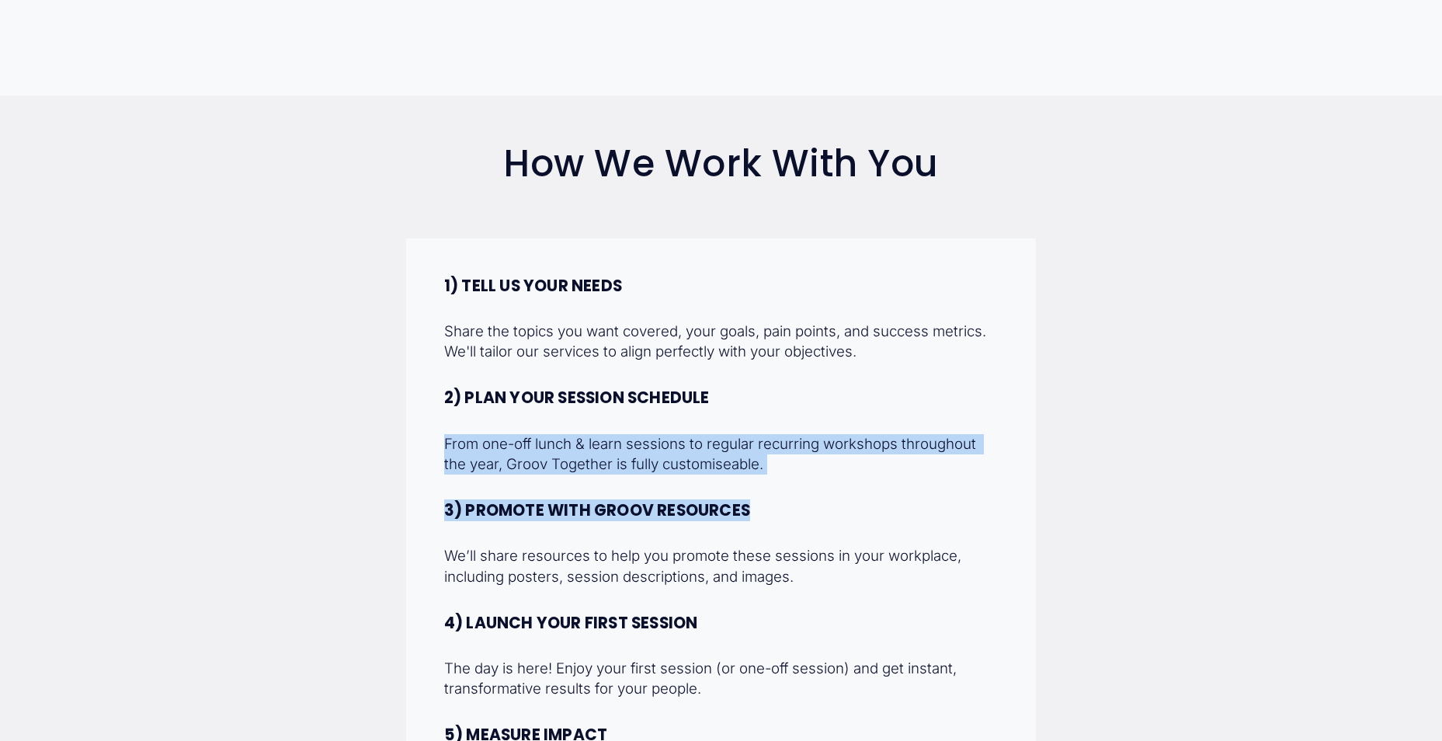
drag, startPoint x: 438, startPoint y: 445, endPoint x: 1126, endPoint y: 501, distance: 689.7
click at [1126, 501] on div "How We Work With You 1) TELL US YOUR NEEDS Share the topics you want covered, y…" at bounding box center [721, 553] width 1442 height 820
drag, startPoint x: 1126, startPoint y: 501, endPoint x: 945, endPoint y: 492, distance: 180.4
click at [1007, 506] on div "1) TELL US YOUR NEEDS Share the topics you want covered, your goals, pain point…" at bounding box center [721, 600] width 630 height 725
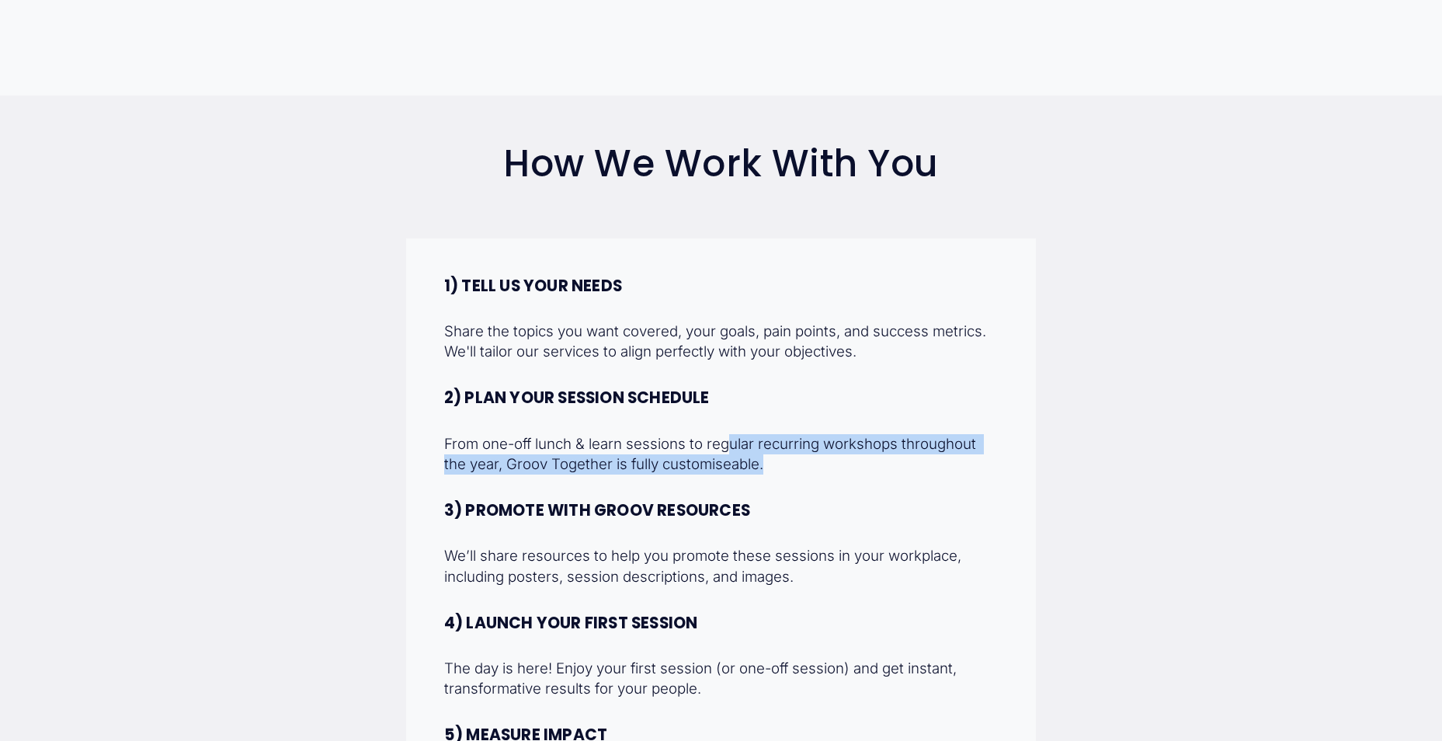
drag, startPoint x: 736, startPoint y: 454, endPoint x: 1032, endPoint y: 470, distance: 297.1
click at [1032, 470] on div "1) TELL US YOUR NEEDS Share the topics you want covered, your goals, pain point…" at bounding box center [721, 600] width 630 height 725
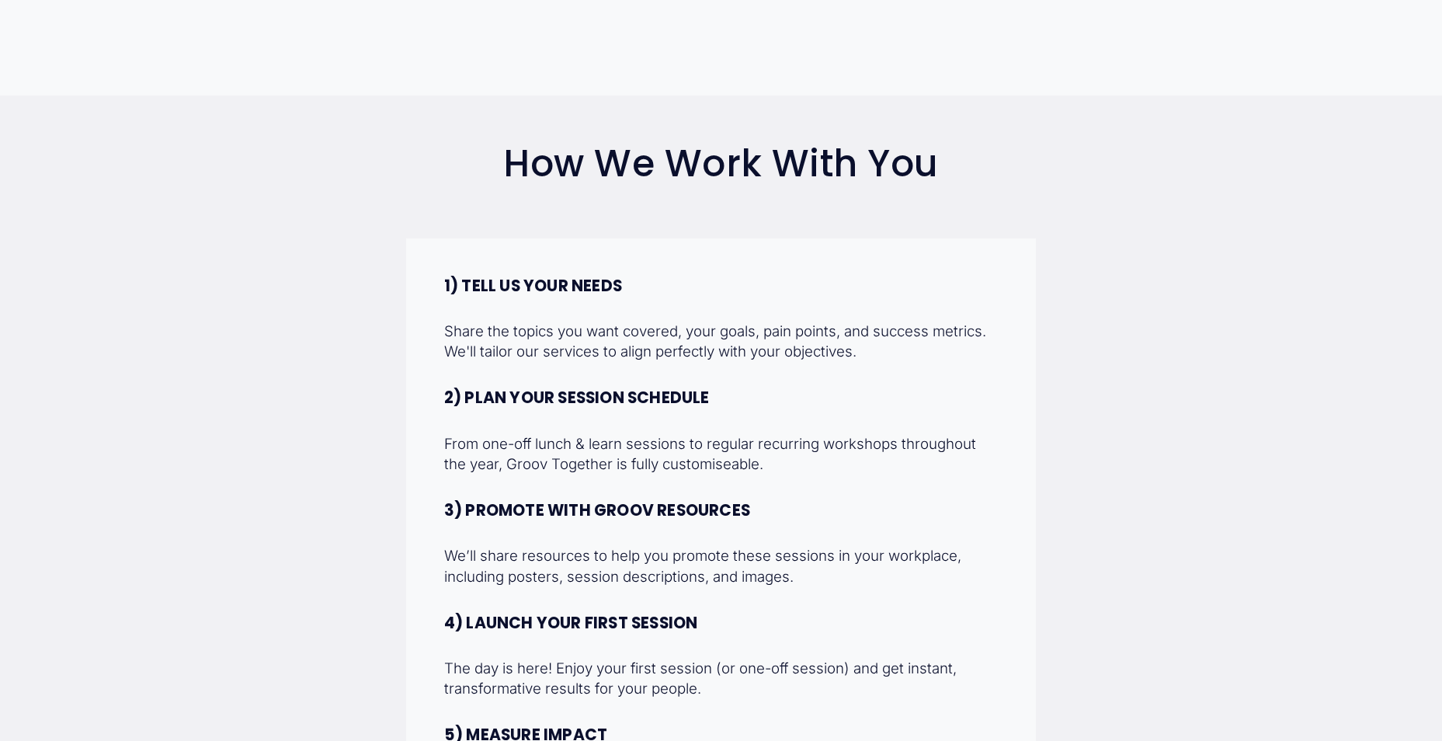
drag, startPoint x: 1032, startPoint y: 470, endPoint x: 929, endPoint y: 496, distance: 106.6
click at [976, 501] on div "1) TELL US YOUR NEEDS Share the topics you want covered, your goals, pain point…" at bounding box center [721, 544] width 555 height 535
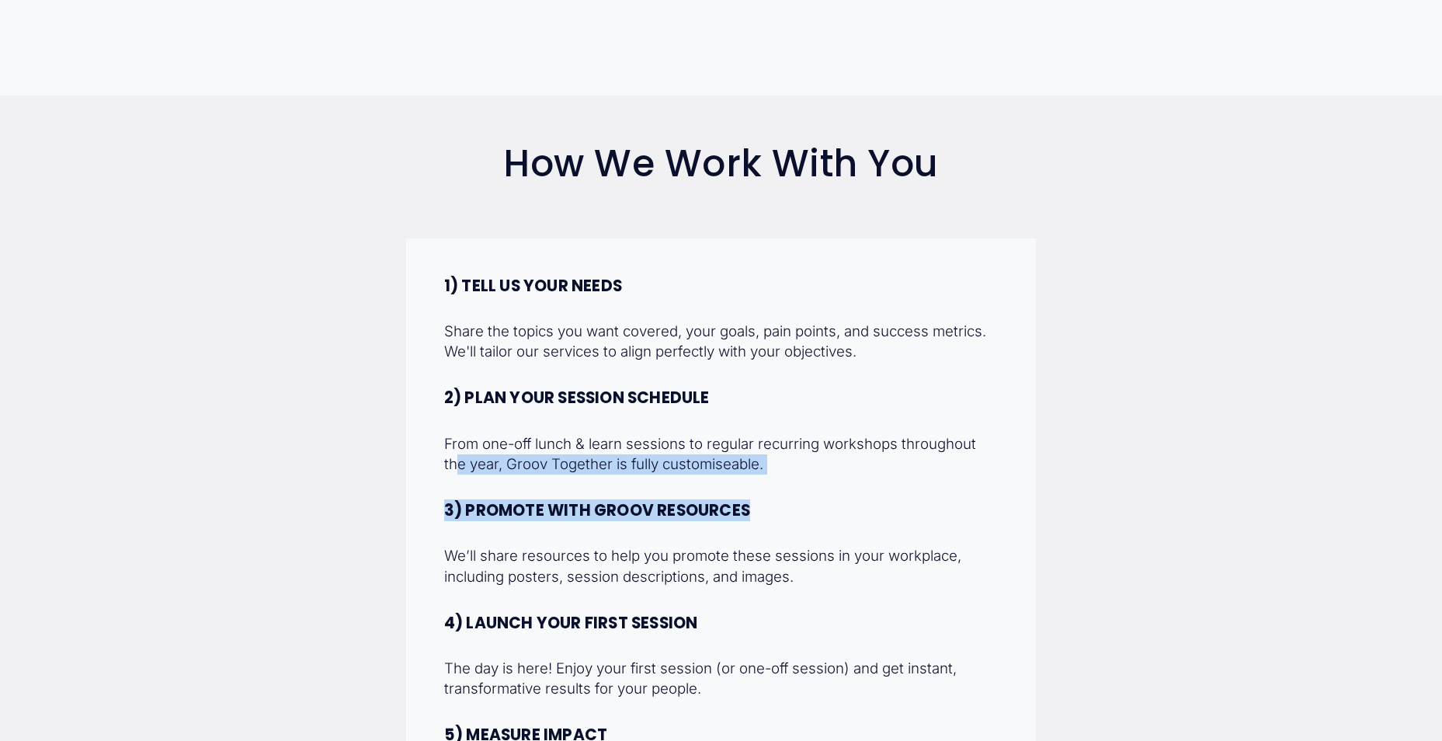
drag, startPoint x: 469, startPoint y: 477, endPoint x: 938, endPoint y: 515, distance: 470.7
click at [938, 515] on div "1) TELL US YOUR NEEDS Share the topics you want covered, your goals, pain point…" at bounding box center [721, 544] width 555 height 535
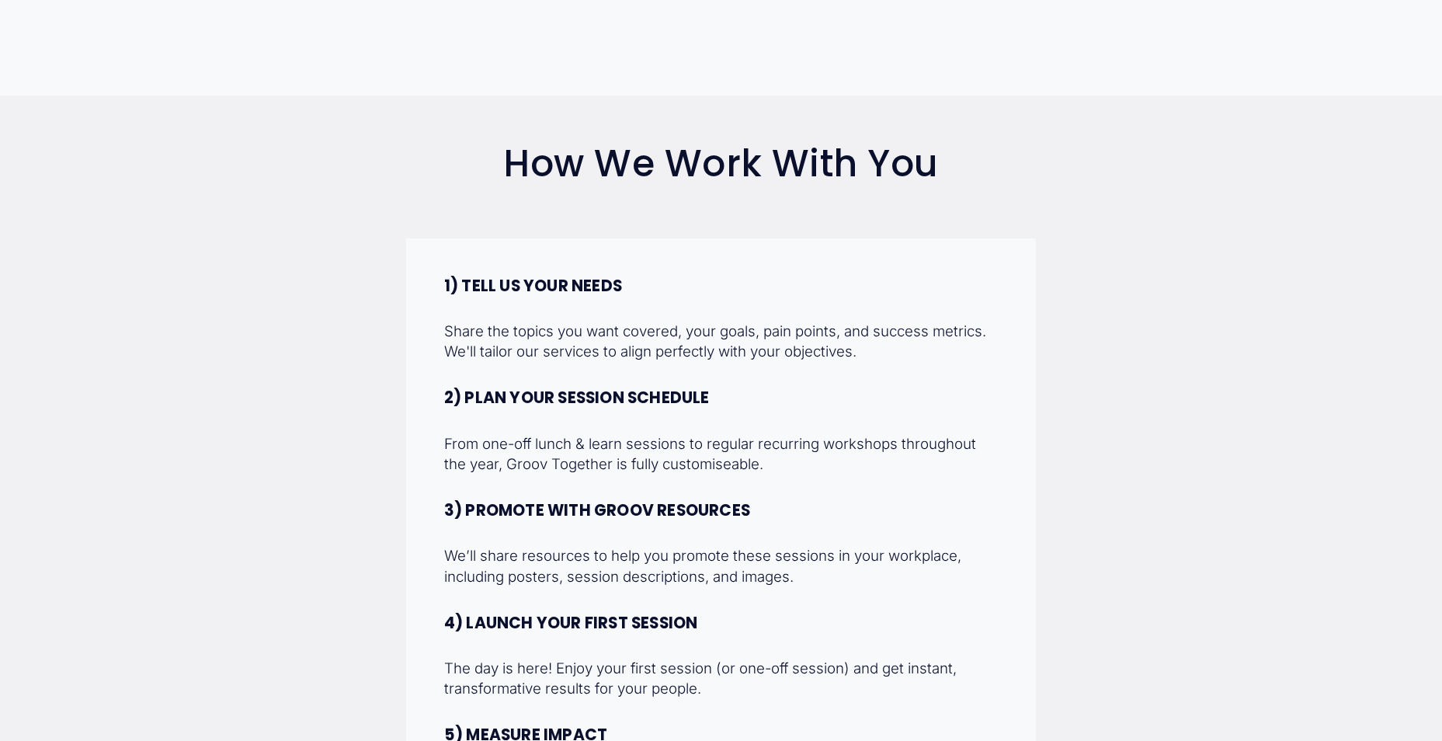
drag, startPoint x: 938, startPoint y: 515, endPoint x: 926, endPoint y: 535, distance: 23.7
click at [926, 535] on div "1) TELL US YOUR NEEDS Share the topics you want covered, your goals, pain point…" at bounding box center [721, 544] width 555 height 535
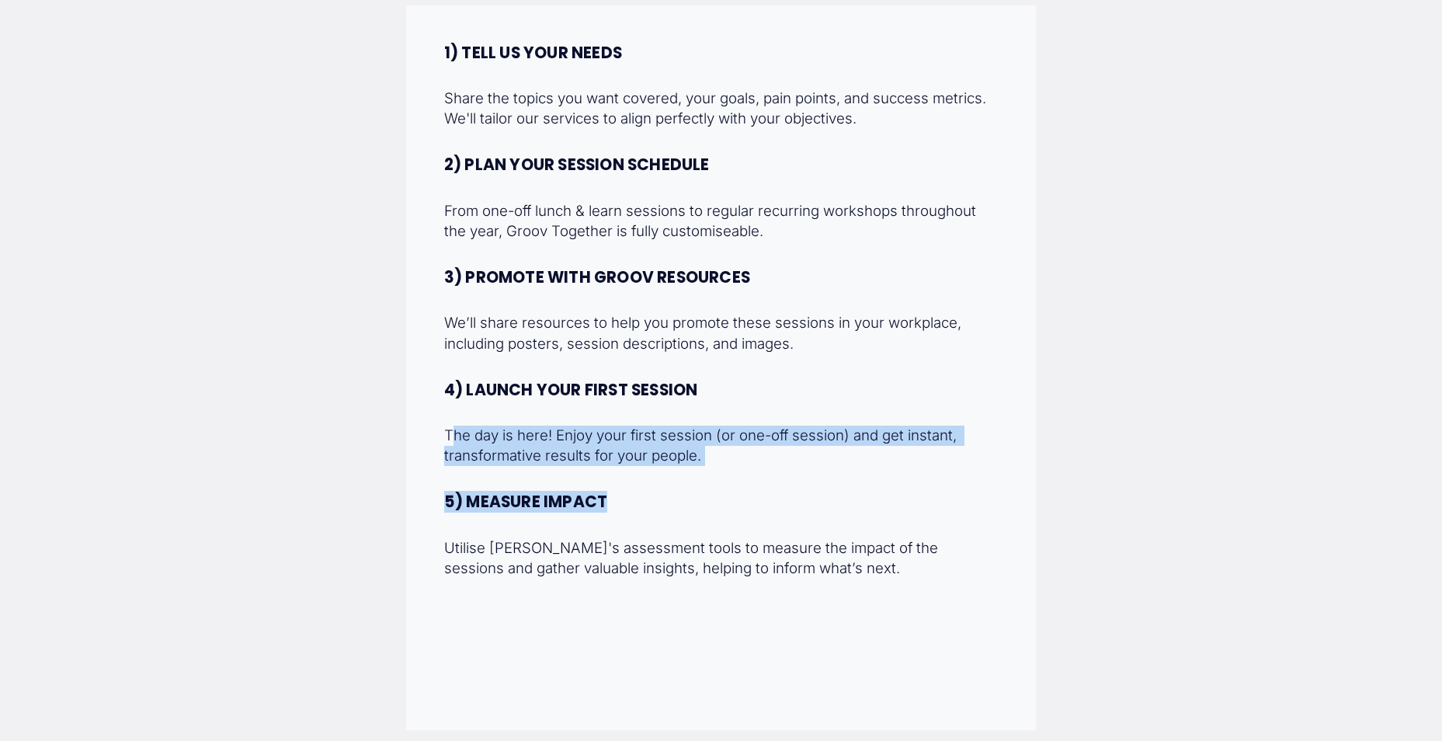
drag, startPoint x: 621, startPoint y: 469, endPoint x: 828, endPoint y: 487, distance: 208.2
click at [828, 487] on div "1) TELL US YOUR NEEDS Share the topics you want covered, your goals, pain point…" at bounding box center [721, 310] width 555 height 535
drag, startPoint x: 828, startPoint y: 487, endPoint x: 814, endPoint y: 495, distance: 16.0
click at [816, 495] on div "1) TELL US YOUR NEEDS Share the topics you want covered, your goals, pain point…" at bounding box center [721, 310] width 555 height 535
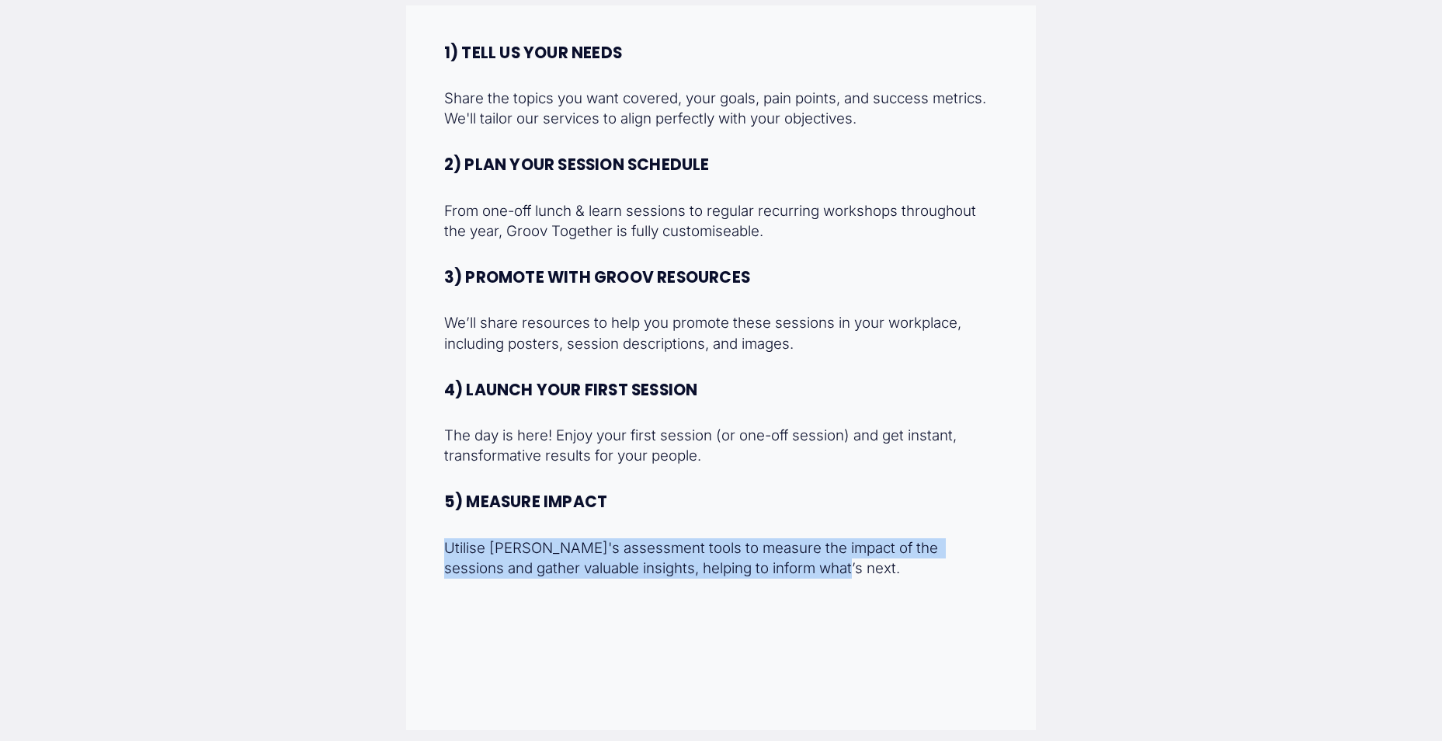
drag, startPoint x: 426, startPoint y: 547, endPoint x: 827, endPoint y: 591, distance: 404.0
click at [827, 591] on div "1) TELL US YOUR NEEDS Share the topics you want covered, your goals, pain point…" at bounding box center [721, 367] width 630 height 725
drag, startPoint x: 827, startPoint y: 591, endPoint x: 811, endPoint y: 610, distance: 24.8
click at [811, 610] on div "1) TELL US YOUR NEEDS Share the topics you want covered, your goals, pain point…" at bounding box center [721, 367] width 630 height 725
drag, startPoint x: 603, startPoint y: 557, endPoint x: 972, endPoint y: 615, distance: 373.5
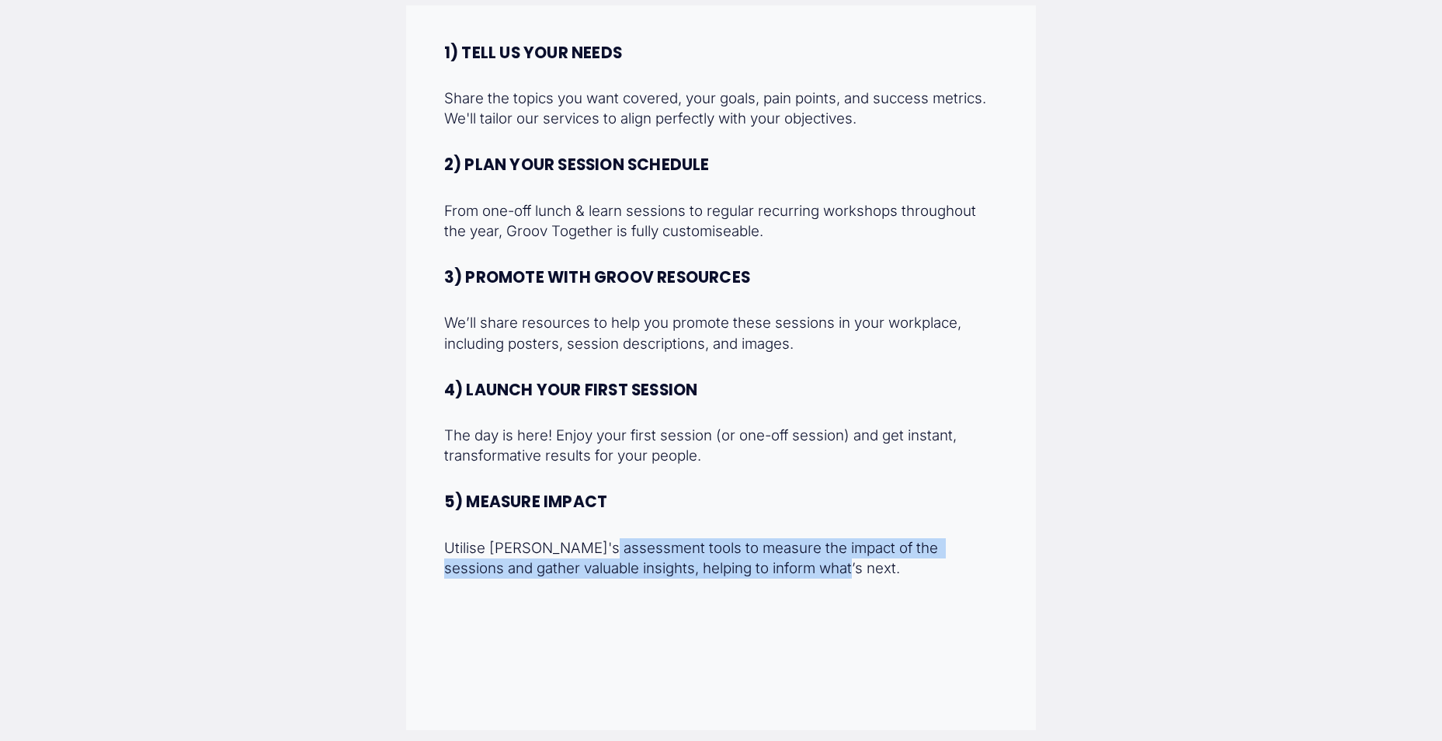
click at [972, 615] on div "1) TELL US YOUR NEEDS Share the topics you want covered, your goals, pain point…" at bounding box center [721, 367] width 630 height 725
drag, startPoint x: 972, startPoint y: 615, endPoint x: 684, endPoint y: 615, distance: 287.4
click at [734, 640] on div "1) TELL US YOUR NEEDS Share the topics you want covered, your goals, pain point…" at bounding box center [721, 367] width 630 height 725
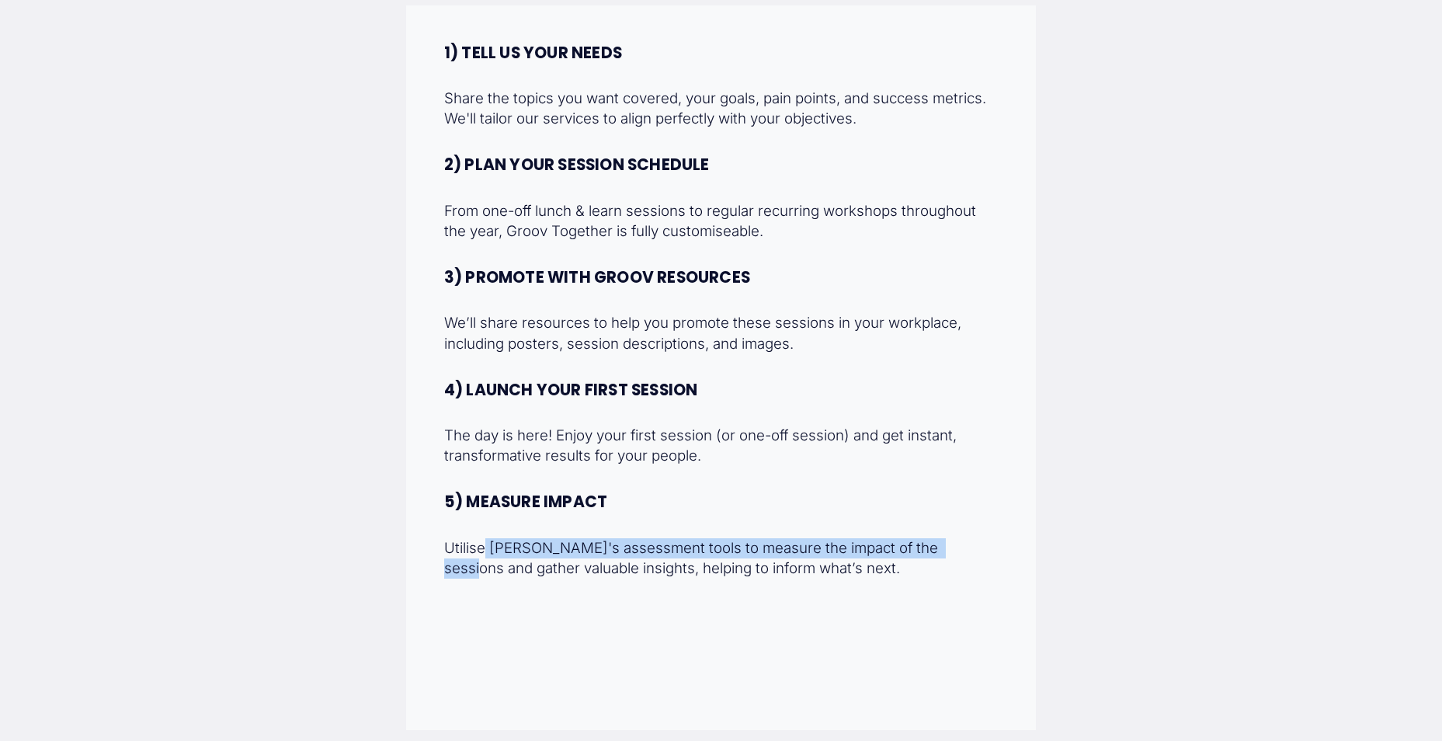
drag, startPoint x: 931, startPoint y: 551, endPoint x: 1100, endPoint y: 563, distance: 169.0
click at [1100, 563] on div "How We Work With You 1) TELL US YOUR NEEDS Share the topics you want covered, y…" at bounding box center [721, 320] width 1442 height 820
drag, startPoint x: 1100, startPoint y: 563, endPoint x: 969, endPoint y: 604, distance: 136.8
click at [969, 604] on div "1) TELL US YOUR NEEDS Share the topics you want covered, your goals, pain point…" at bounding box center [721, 367] width 630 height 725
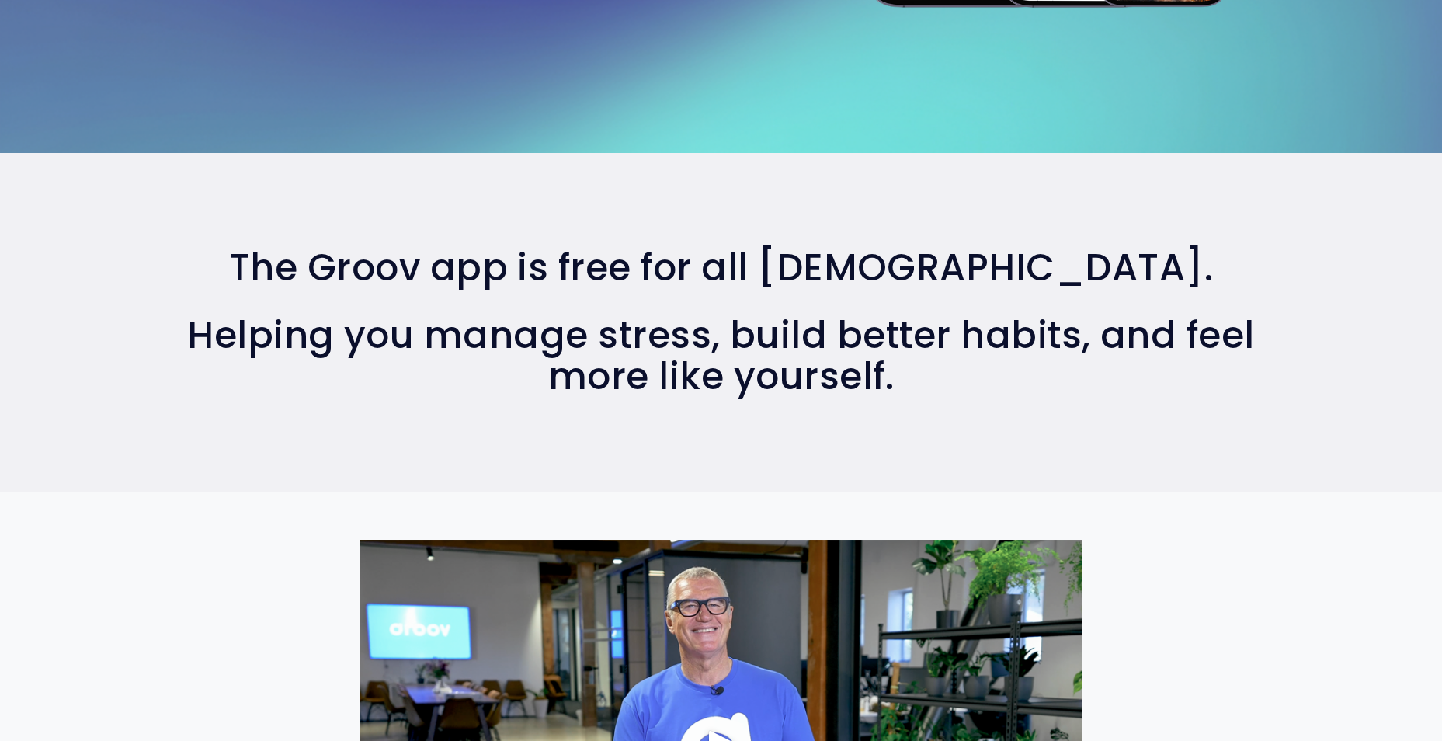
scroll to position [699, 0]
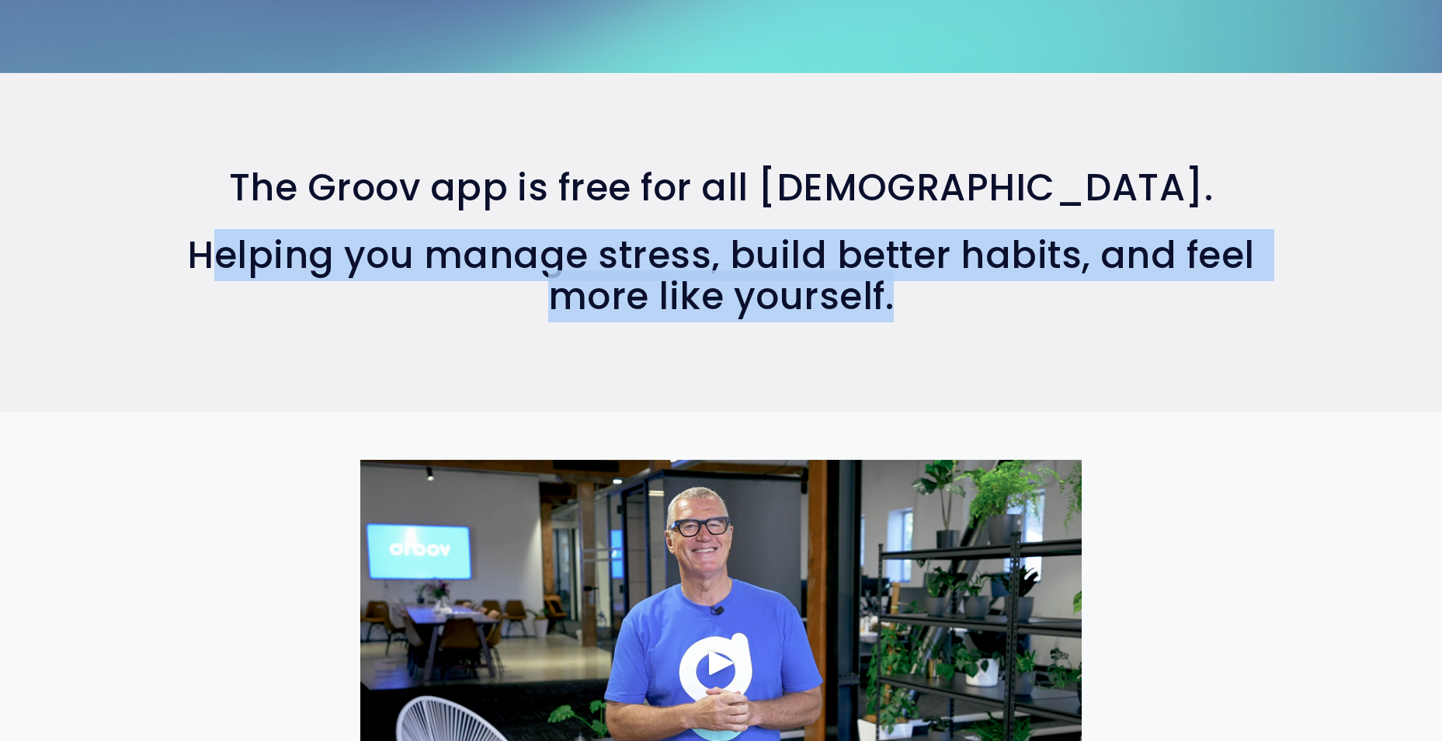
drag, startPoint x: 354, startPoint y: 266, endPoint x: 1341, endPoint y: 332, distance: 988.6
click at [1341, 332] on div "The Groov app is free for all New Zealanders. Helping you manage stress, build …" at bounding box center [721, 242] width 1442 height 214
drag, startPoint x: 1341, startPoint y: 332, endPoint x: 1268, endPoint y: 354, distance: 75.7
click at [1268, 354] on div "The Groov app is free for all New Zealanders. Helping you manage stress, build …" at bounding box center [721, 242] width 1442 height 339
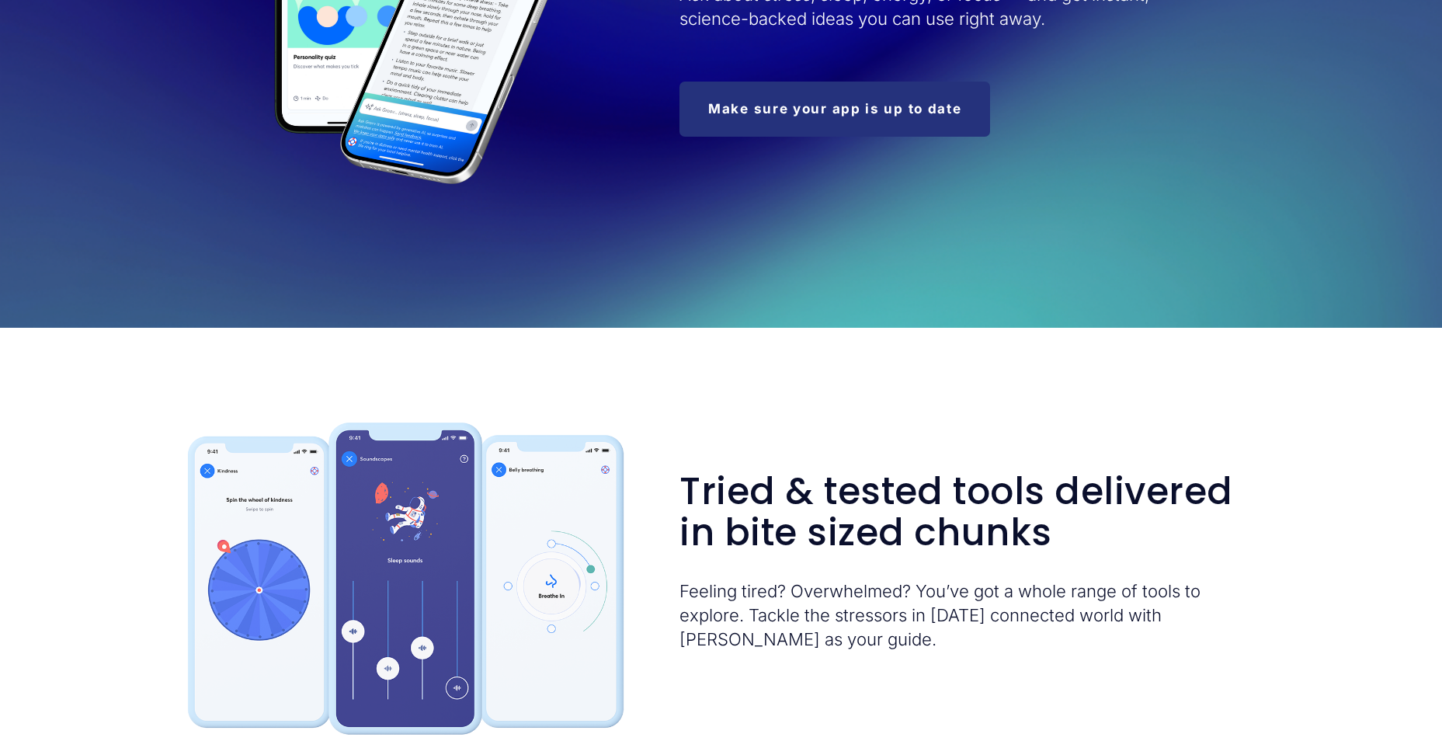
scroll to position [0, 0]
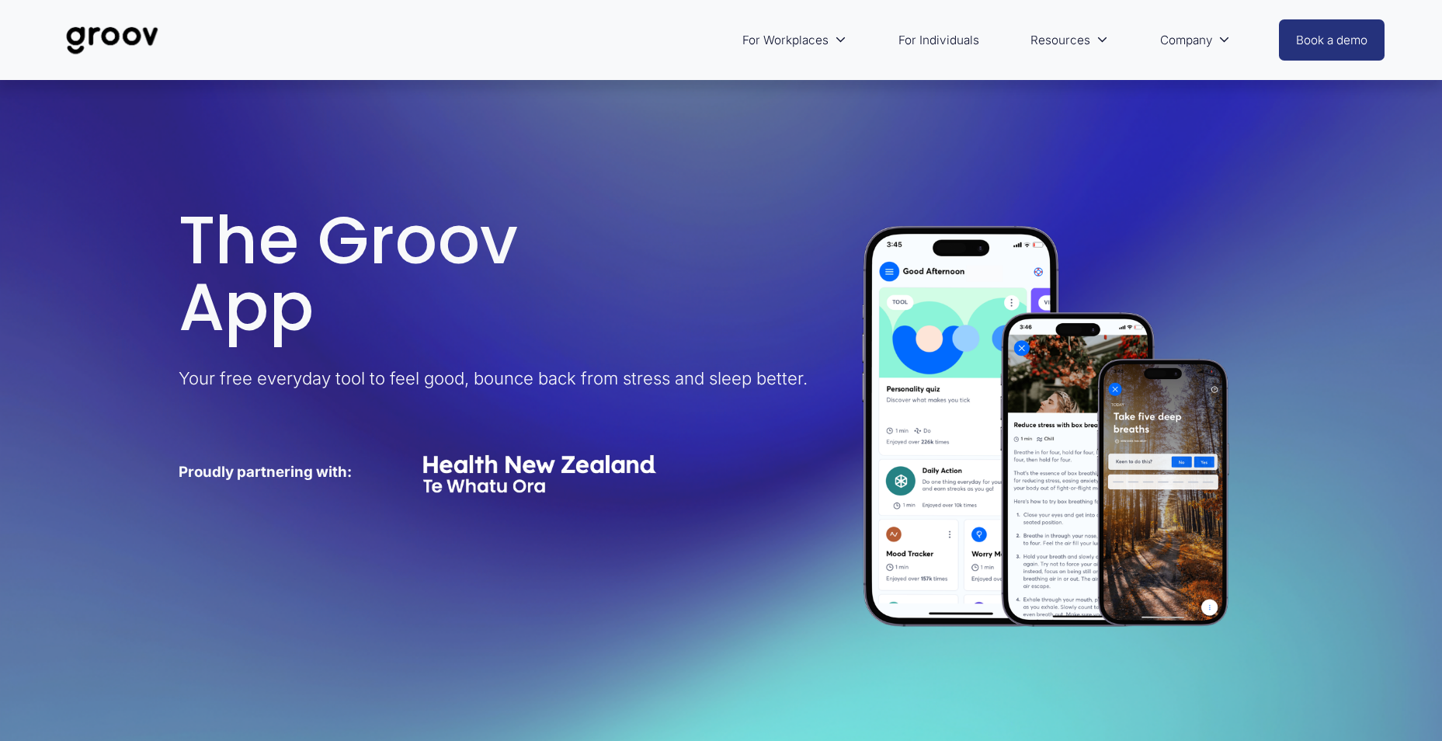
click at [0, 0] on span "Platform Overview" at bounding box center [0, 0] width 0 height 0
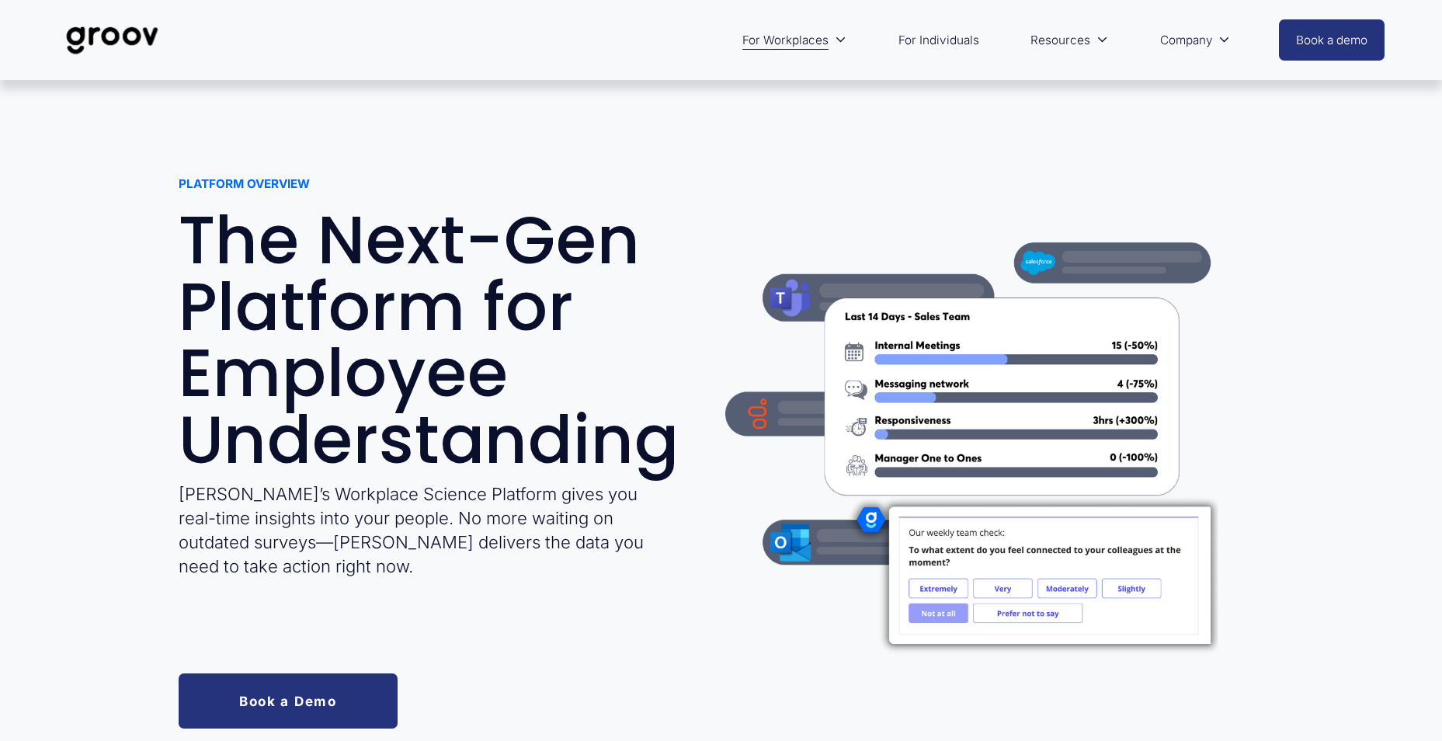
drag, startPoint x: 886, startPoint y: 325, endPoint x: 981, endPoint y: 324, distance: 95.5
click at [981, 324] on div at bounding box center [971, 436] width 493 height 493
click at [1407, 435] on div "PLATFORM OVERVIEW The Next-Gen Platform for Employee Understanding [PERSON_NAME…" at bounding box center [721, 452] width 1442 height 553
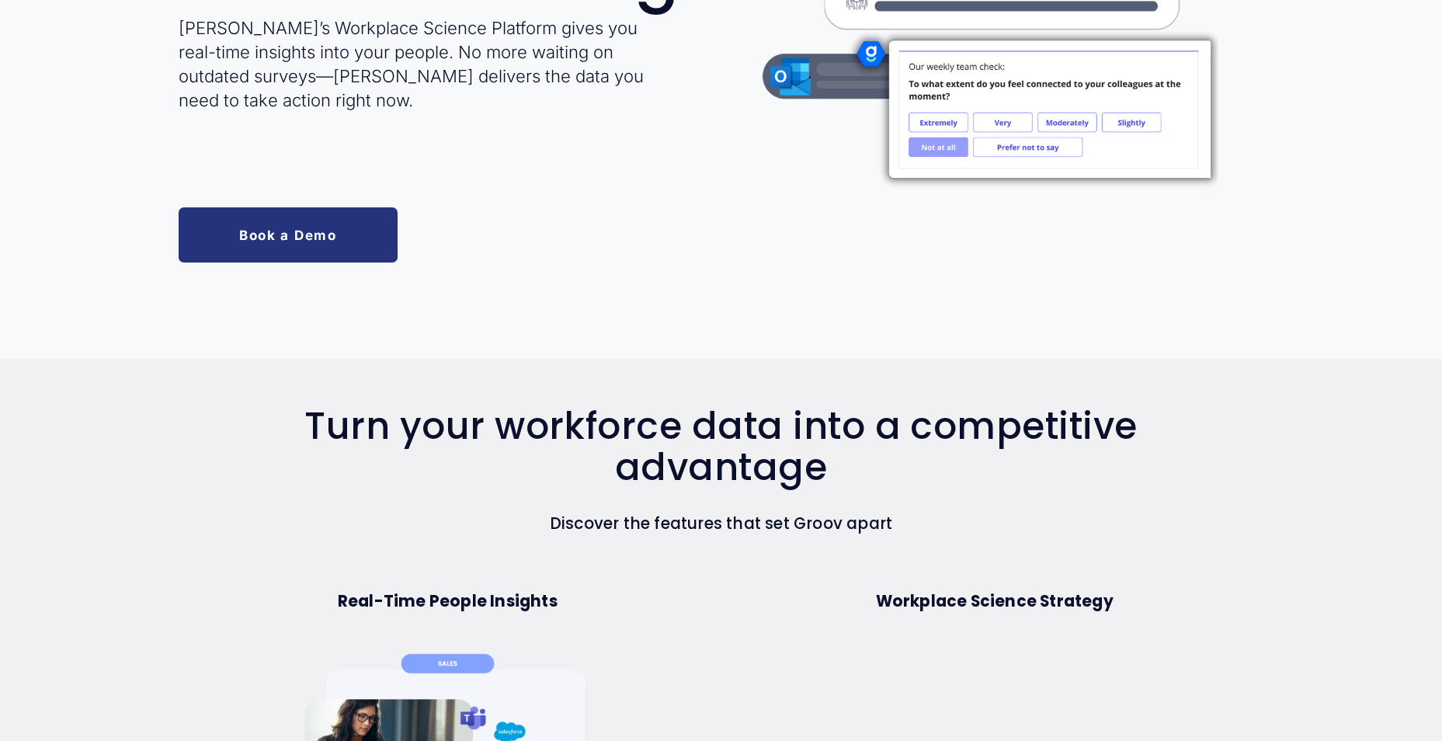
scroll to position [621, 0]
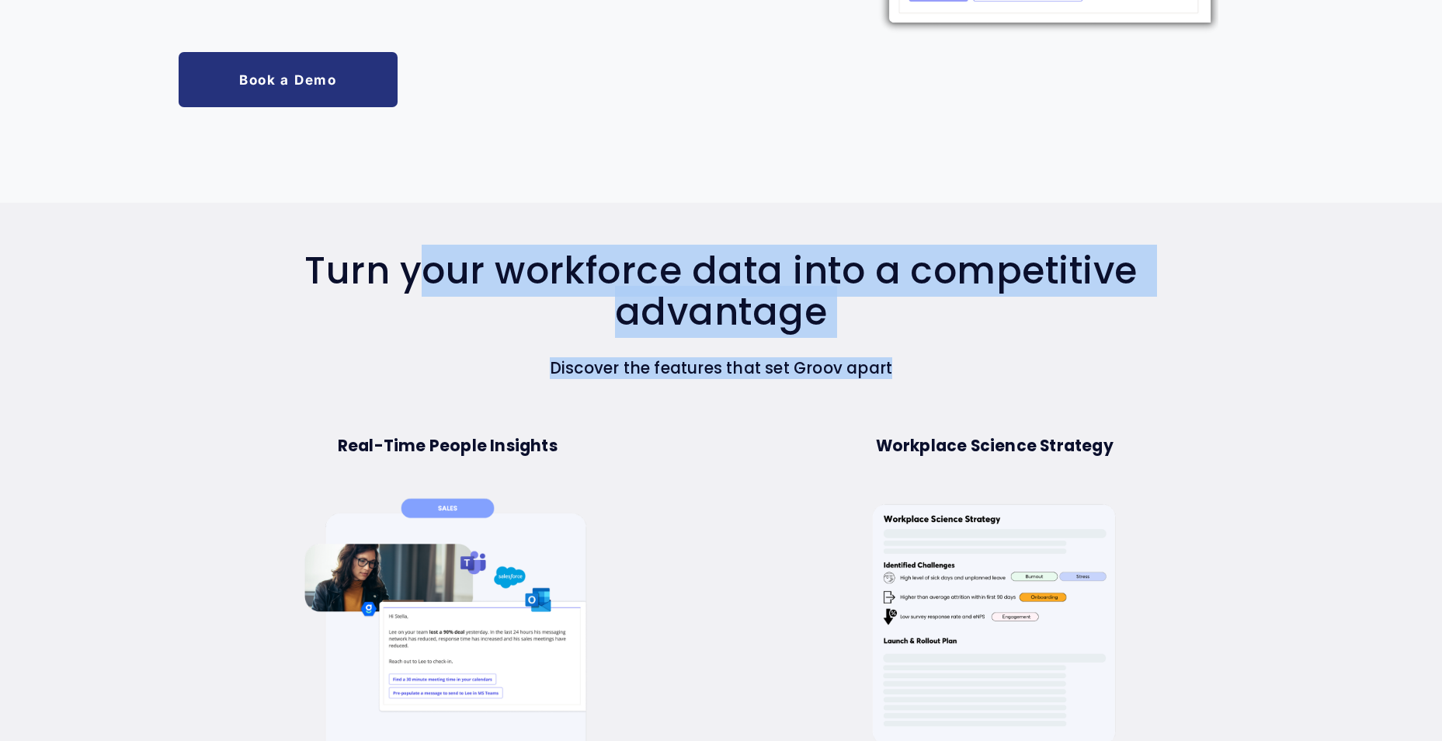
drag, startPoint x: 419, startPoint y: 282, endPoint x: 1178, endPoint y: 338, distance: 760.9
click at [1178, 338] on div "Turn your workforce data into a competitive advantage Discover the features tha…" at bounding box center [721, 313] width 994 height 127
drag, startPoint x: 1178, startPoint y: 338, endPoint x: 1044, endPoint y: 359, distance: 136.0
click at [1044, 359] on div "Turn your workforce data into a competitive advantage Discover the features tha…" at bounding box center [721, 313] width 994 height 127
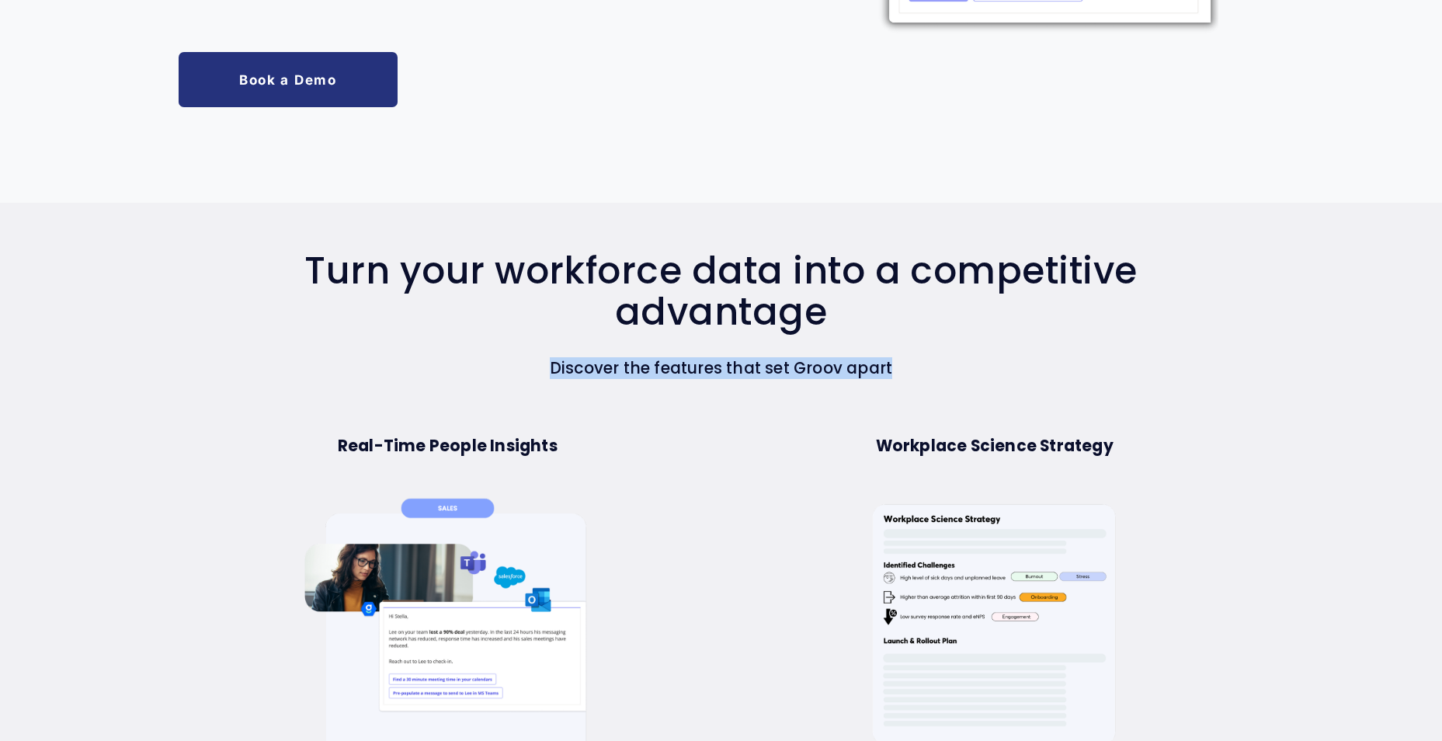
drag, startPoint x: 558, startPoint y: 370, endPoint x: 1098, endPoint y: 398, distance: 540.6
drag, startPoint x: 1098, startPoint y: 398, endPoint x: 1300, endPoint y: 477, distance: 217.4
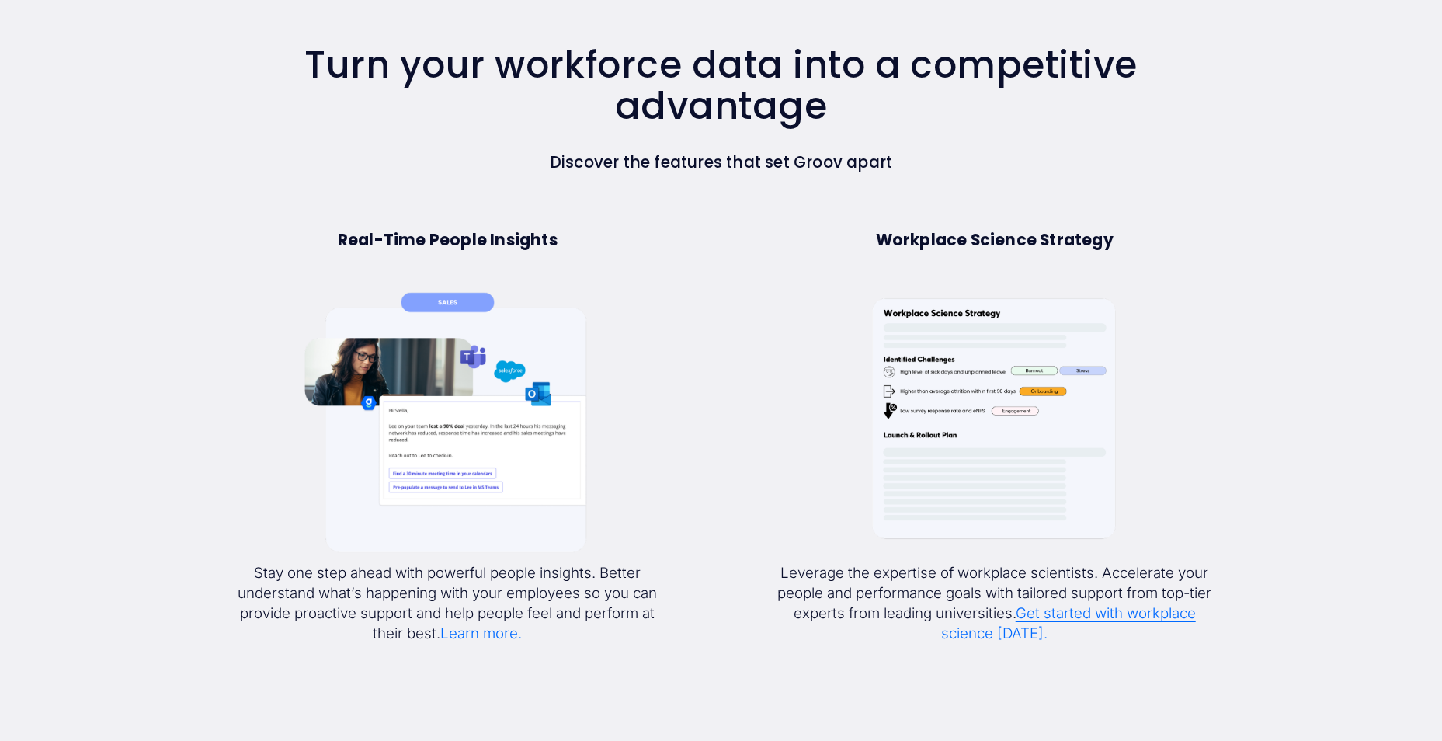
scroll to position [854, 0]
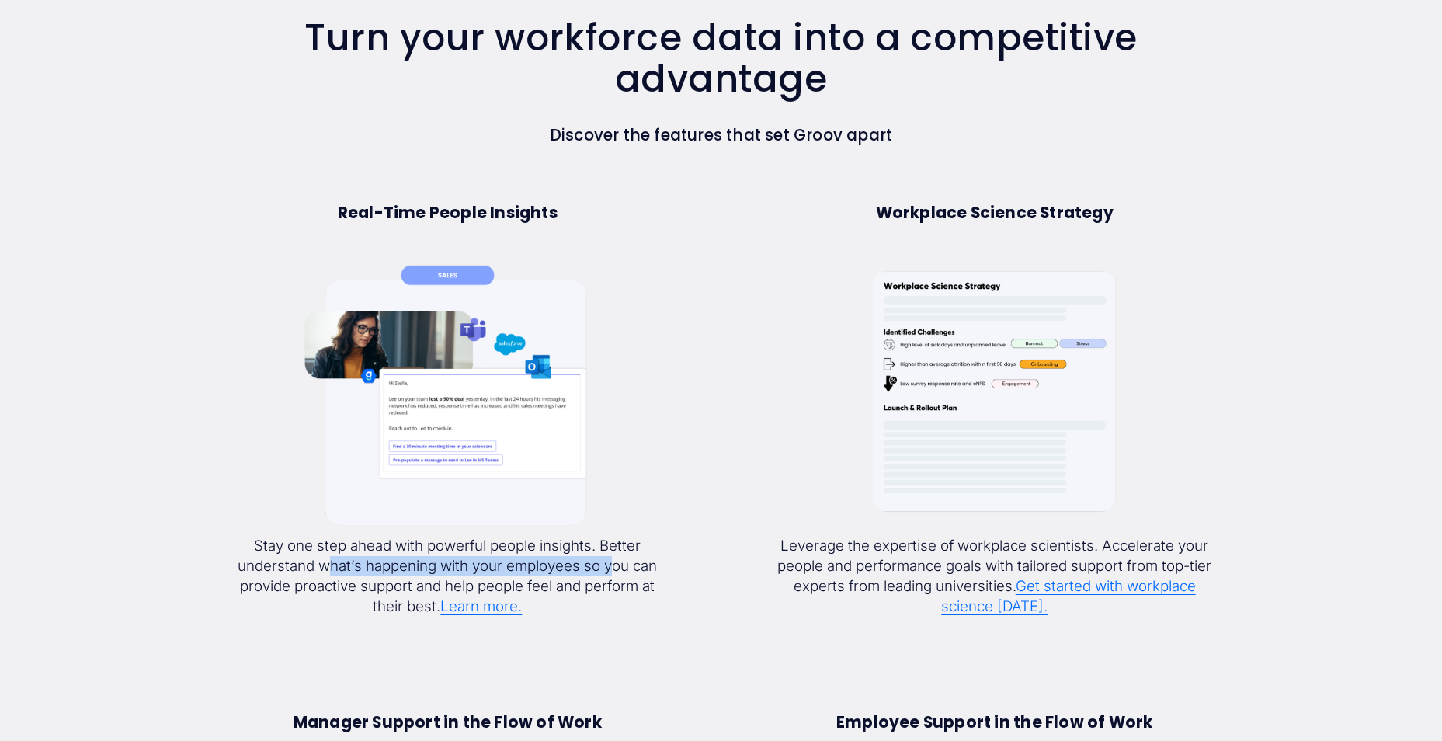
drag, startPoint x: 326, startPoint y: 562, endPoint x: 616, endPoint y: 569, distance: 289.8
click at [616, 569] on p "Stay one step ahead with powerful people insights. Better understand what’s hap…" at bounding box center [447, 577] width 447 height 82
drag, startPoint x: 616, startPoint y: 569, endPoint x: 602, endPoint y: 576, distance: 15.6
click at [619, 576] on p "Stay one step ahead with powerful people insights. Better understand what’s hap…" at bounding box center [447, 577] width 447 height 82
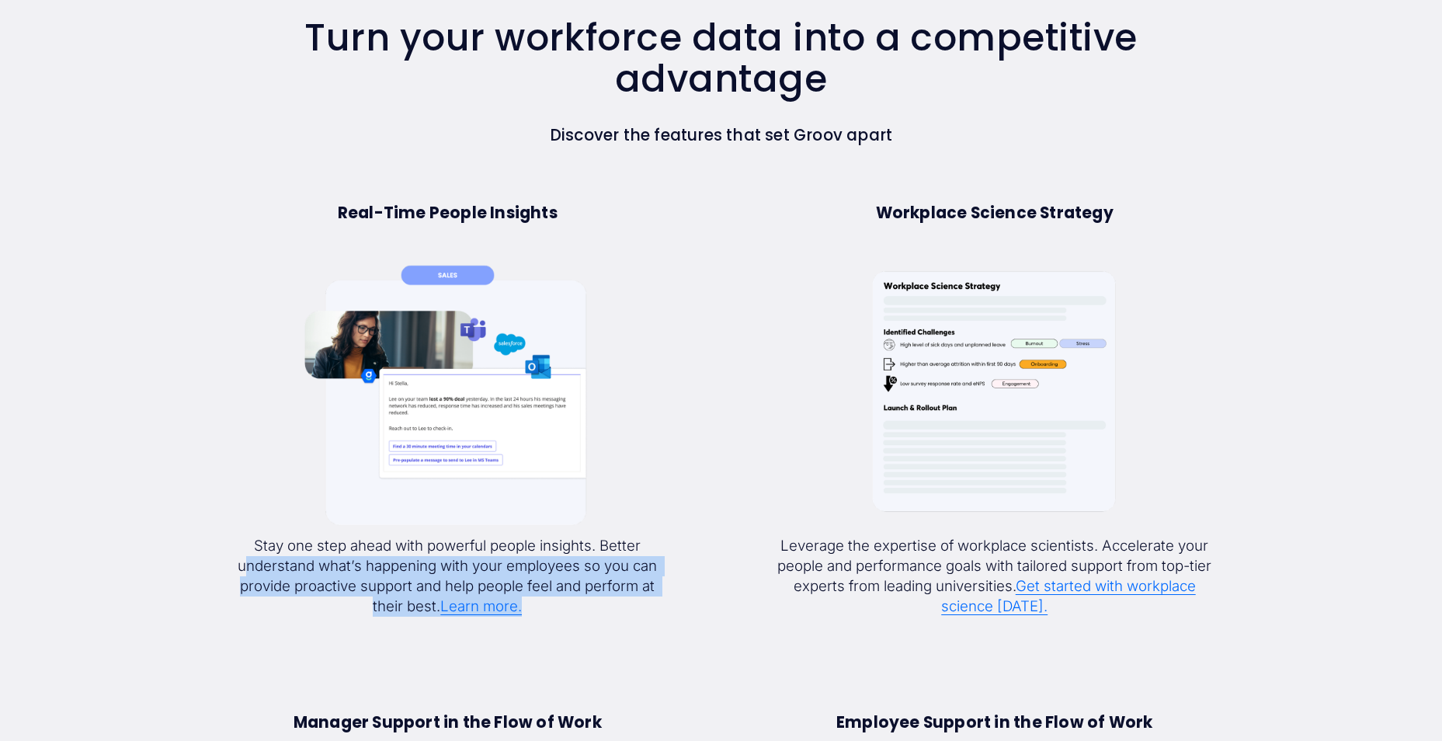
drag, startPoint x: 249, startPoint y: 576, endPoint x: 669, endPoint y: 602, distance: 420.2
click at [669, 602] on p "Stay one step ahead with powerful people insights. Better understand what’s hap…" at bounding box center [447, 577] width 447 height 82
drag, startPoint x: 669, startPoint y: 602, endPoint x: 636, endPoint y: 615, distance: 35.2
click at [656, 626] on div "Stay one step ahead with powerful people insights. Better understand what’s hap…" at bounding box center [447, 611] width 447 height 151
click at [312, 590] on p "Stay one step ahead with powerful people insights. Better understand what’s hap…" at bounding box center [447, 577] width 447 height 82
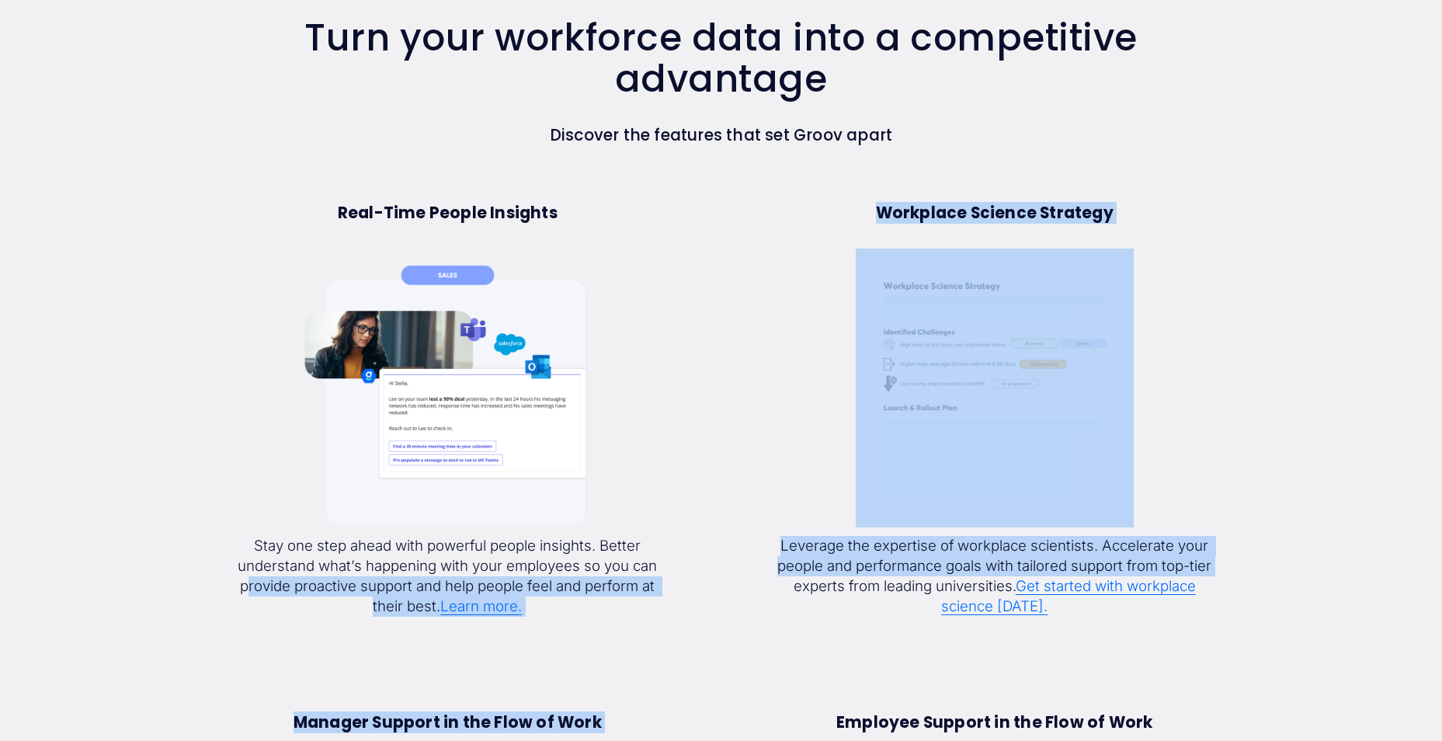
drag, startPoint x: 256, startPoint y: 581, endPoint x: 746, endPoint y: 593, distance: 490.3
drag, startPoint x: 746, startPoint y: 593, endPoint x: 693, endPoint y: 619, distance: 59.1
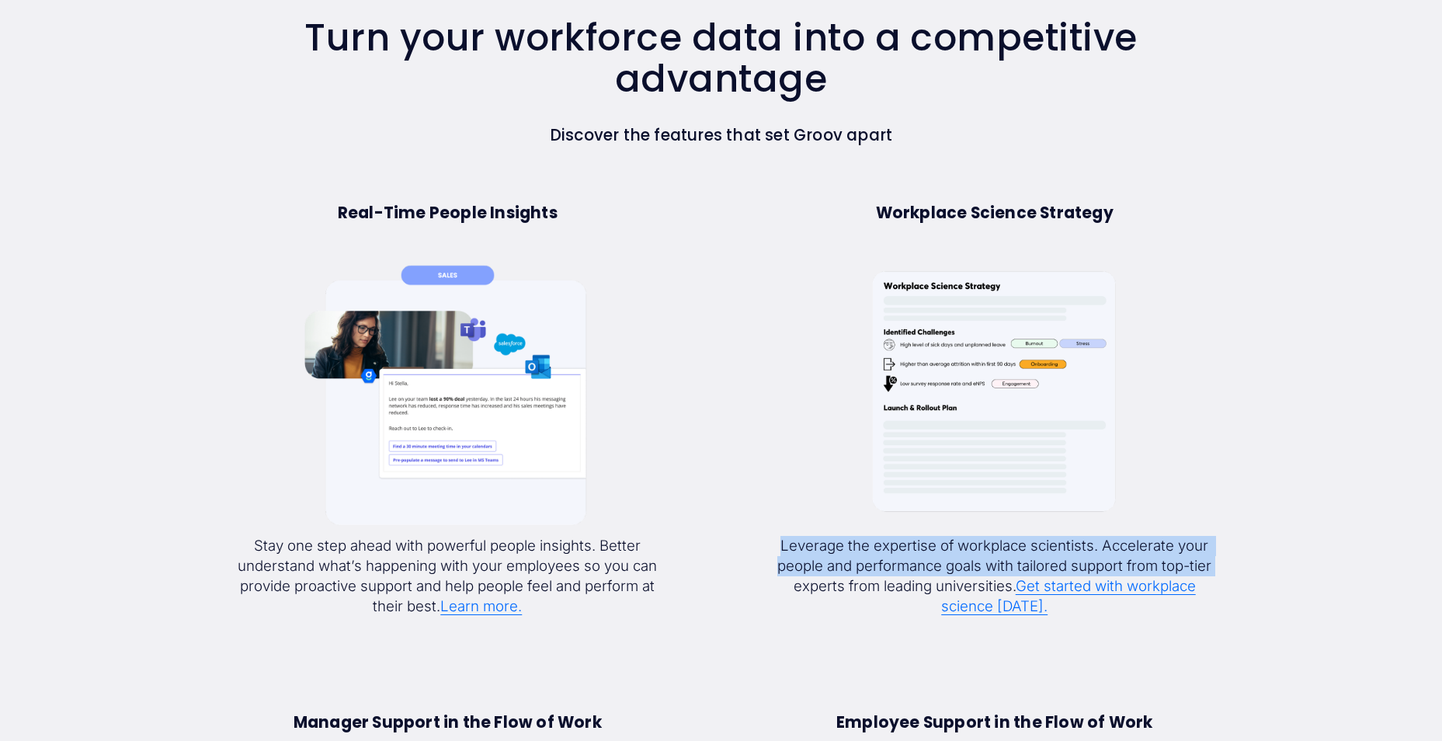
drag, startPoint x: 964, startPoint y: 551, endPoint x: 1266, endPoint y: 562, distance: 302.4
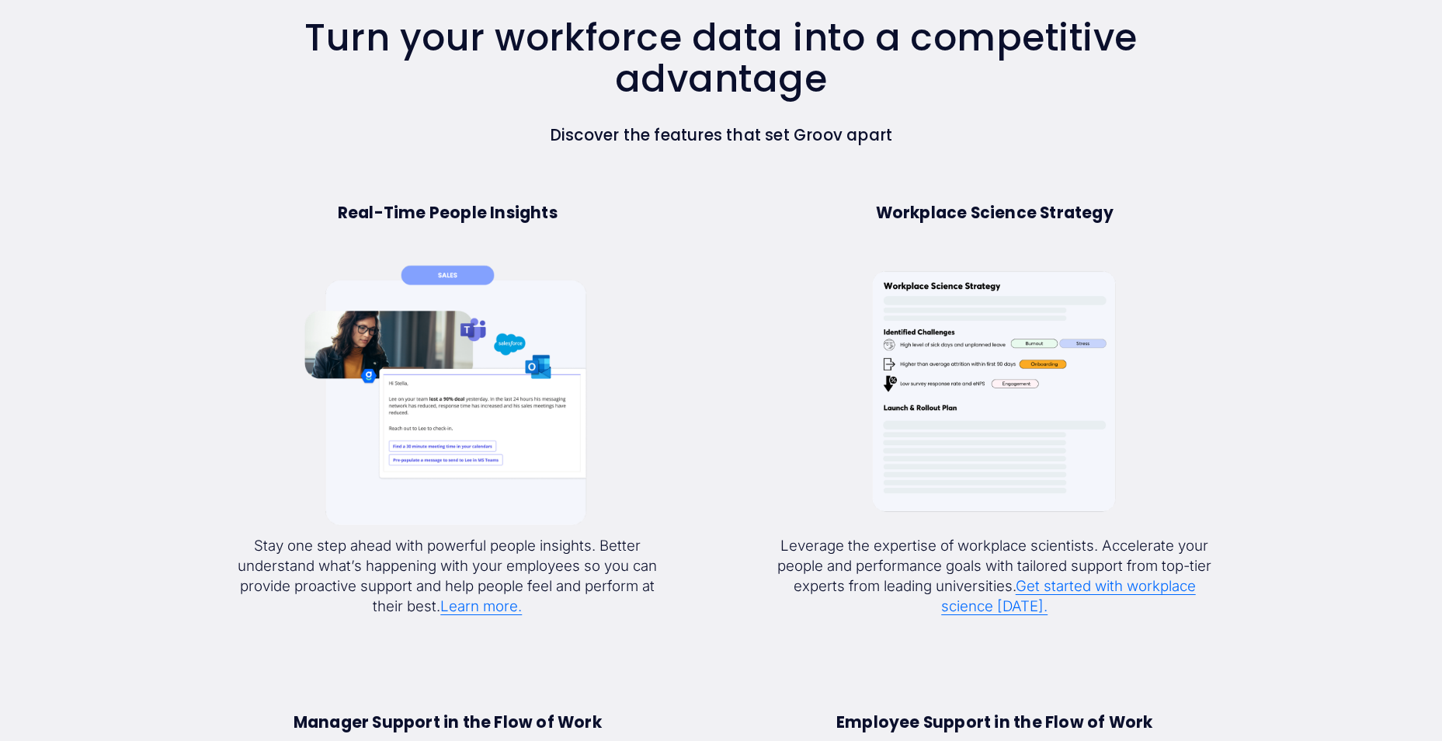
drag, startPoint x: 1266, startPoint y: 562, endPoint x: 1299, endPoint y: 618, distance: 64.1
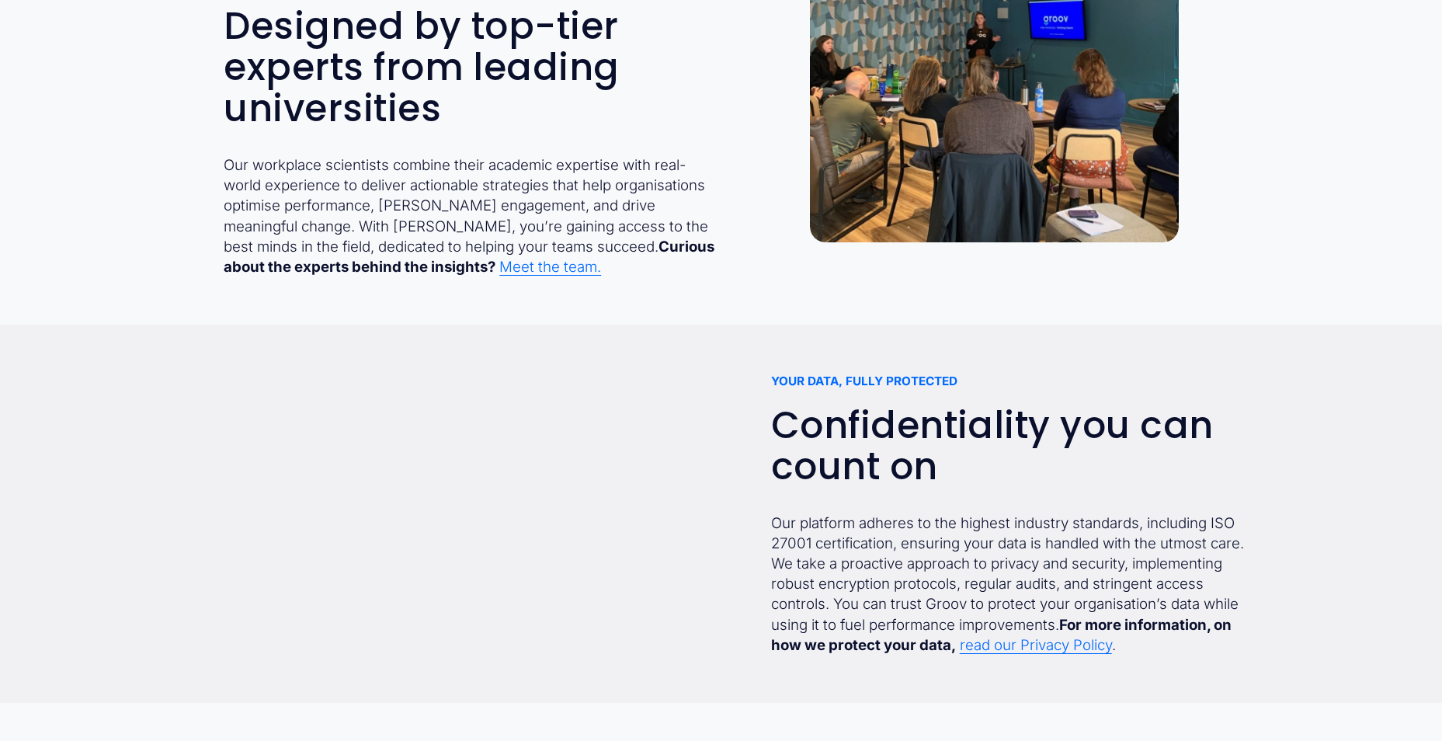
scroll to position [5782, 0]
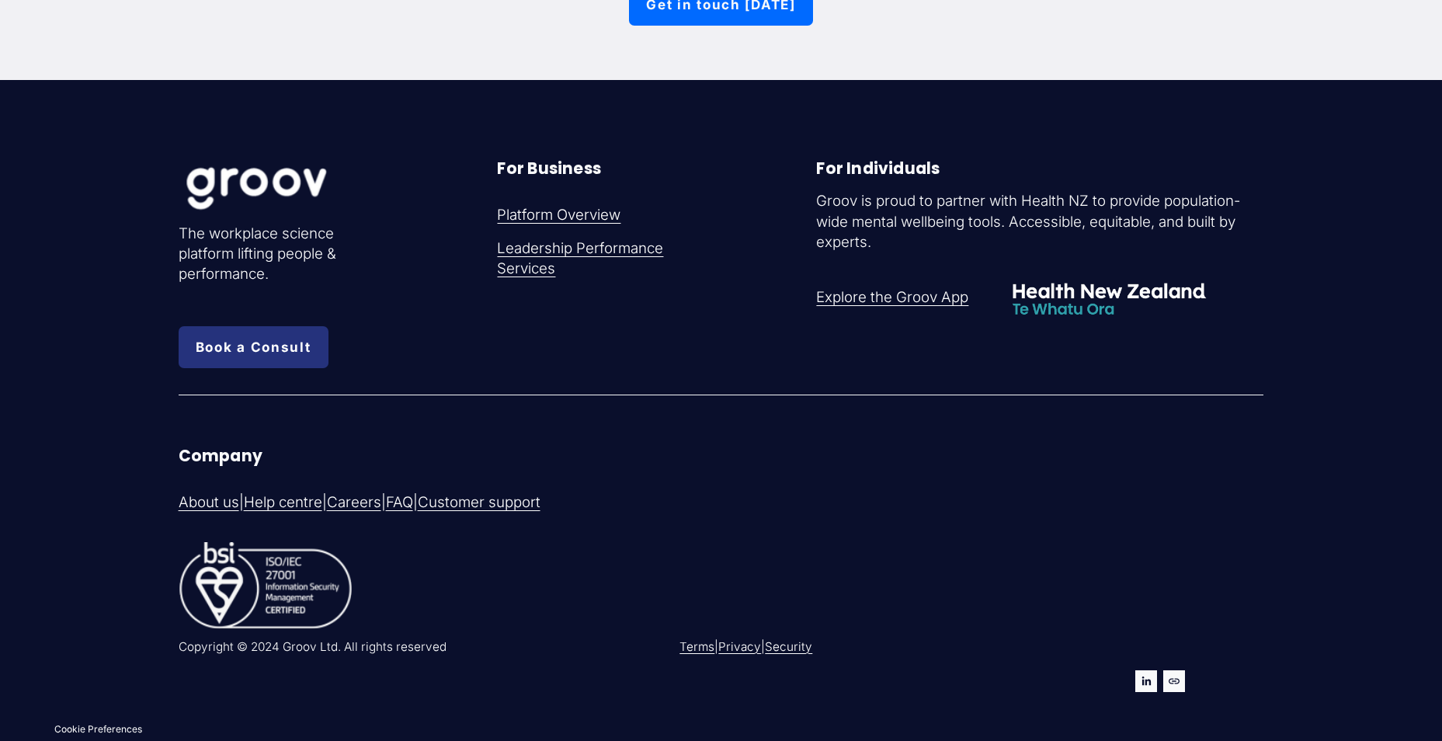
click at [904, 296] on link "Explore the Groov App" at bounding box center [892, 297] width 152 height 20
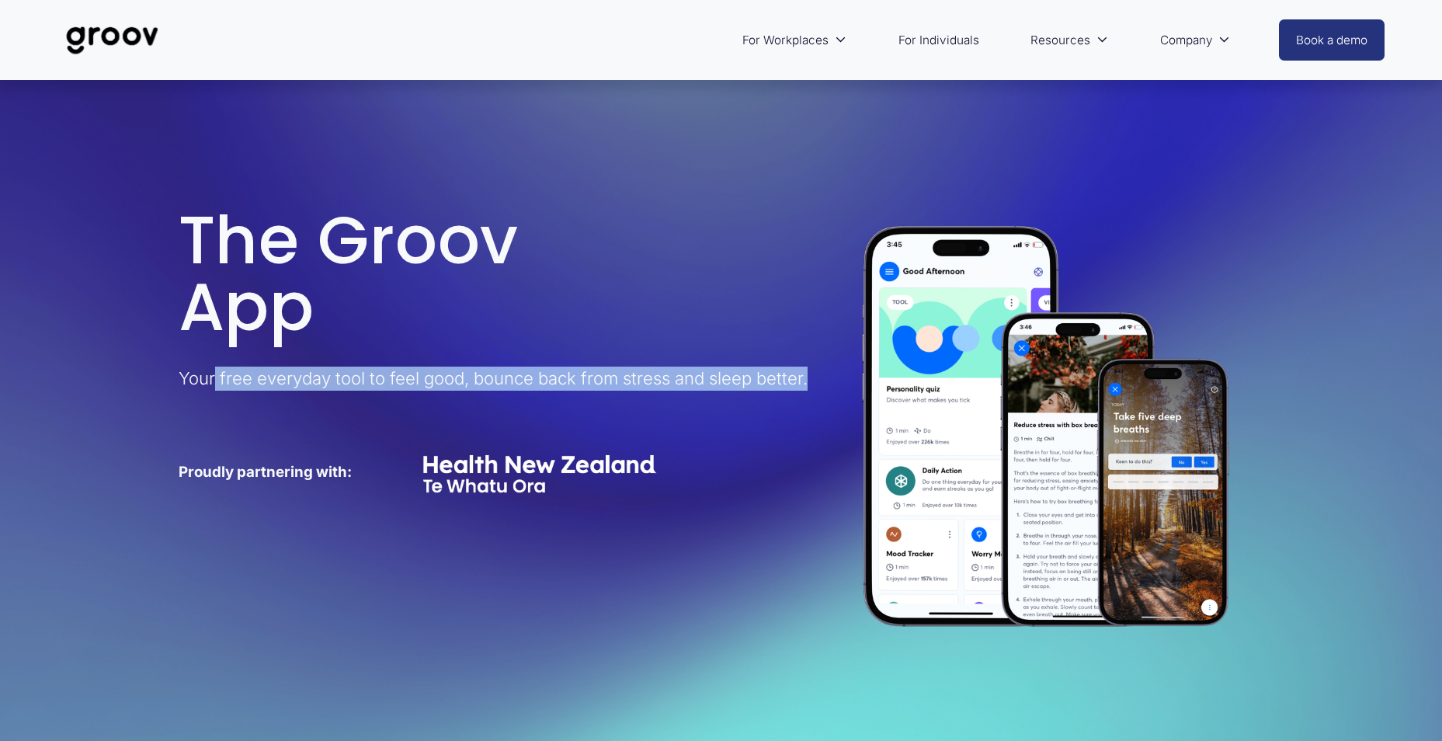
drag, startPoint x: 219, startPoint y: 380, endPoint x: 541, endPoint y: 407, distance: 323.5
click at [541, 391] on p "Your free everyday tool to feel good, bounce back from stress and sleep better." at bounding box center [494, 379] width 630 height 24
drag, startPoint x: 541, startPoint y: 407, endPoint x: 446, endPoint y: 385, distance: 98.0
click at [514, 391] on p "Your free everyday tool to feel good, bounce back from stress and sleep better." at bounding box center [494, 379] width 630 height 24
drag, startPoint x: 405, startPoint y: 375, endPoint x: 625, endPoint y: 389, distance: 221.0
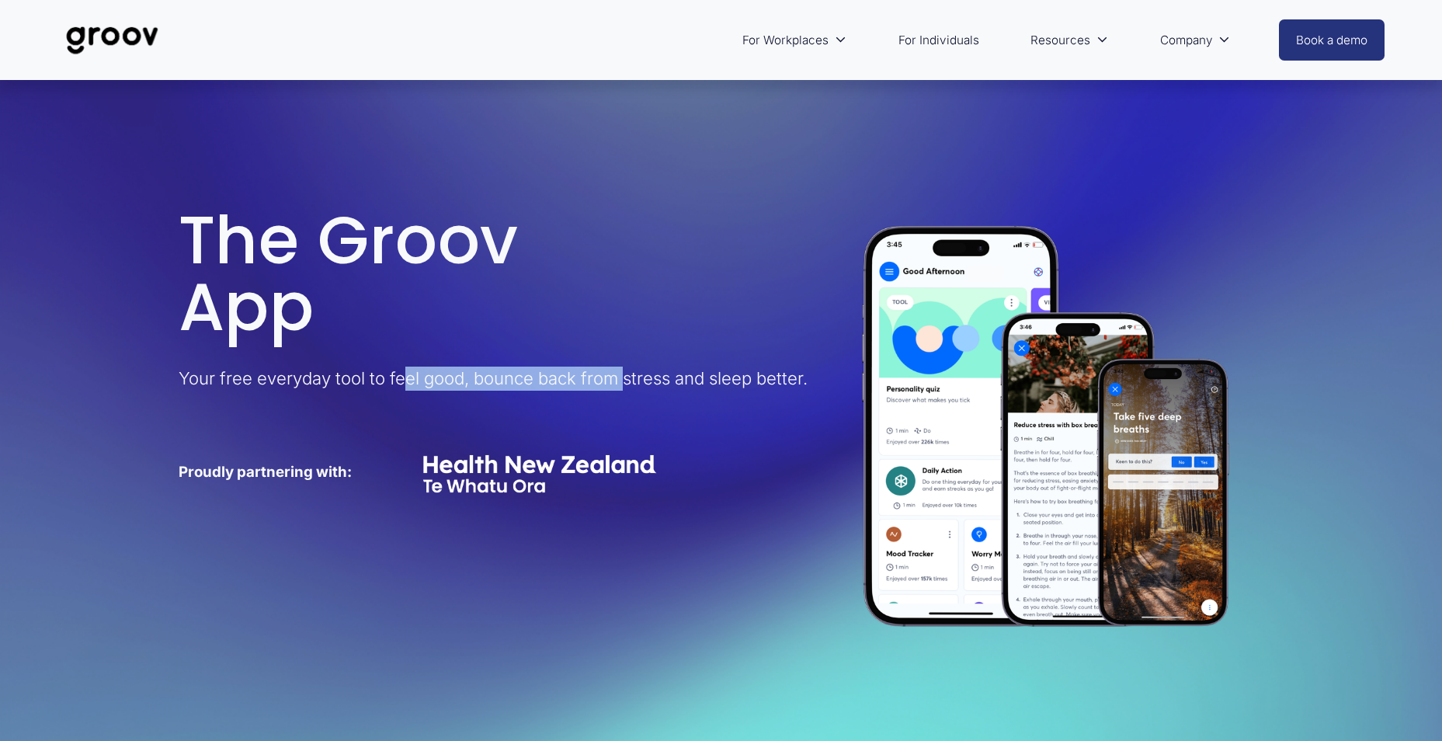
click at [625, 388] on span "Your free everyday tool to feel good, bounce back from stress and sleep better." at bounding box center [493, 378] width 629 height 20
drag, startPoint x: 625, startPoint y: 389, endPoint x: 607, endPoint y: 393, distance: 18.3
click at [607, 391] on p "Your free everyday tool to feel good, bounce back from stress and sleep better." at bounding box center [494, 379] width 630 height 24
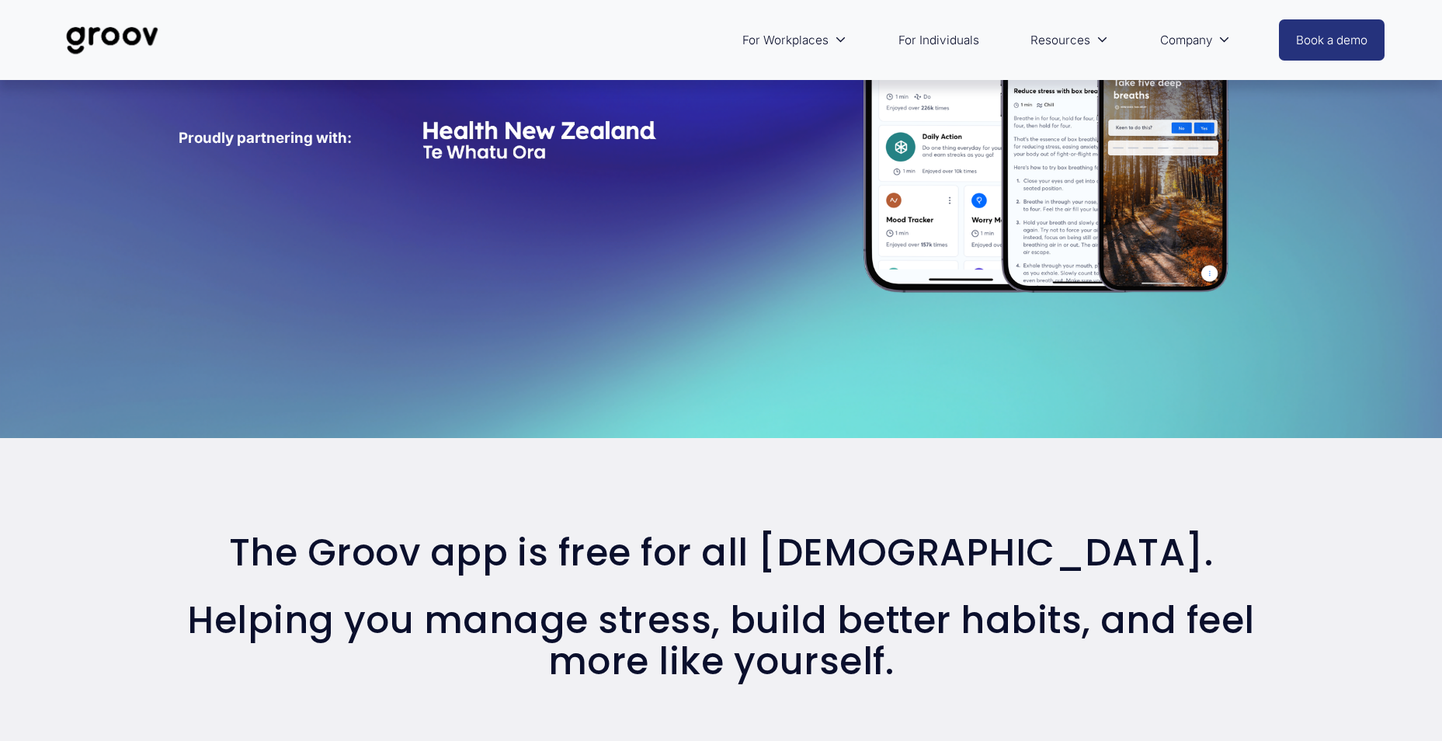
scroll to position [233, 0]
